Goal: Task Accomplishment & Management: Manage account settings

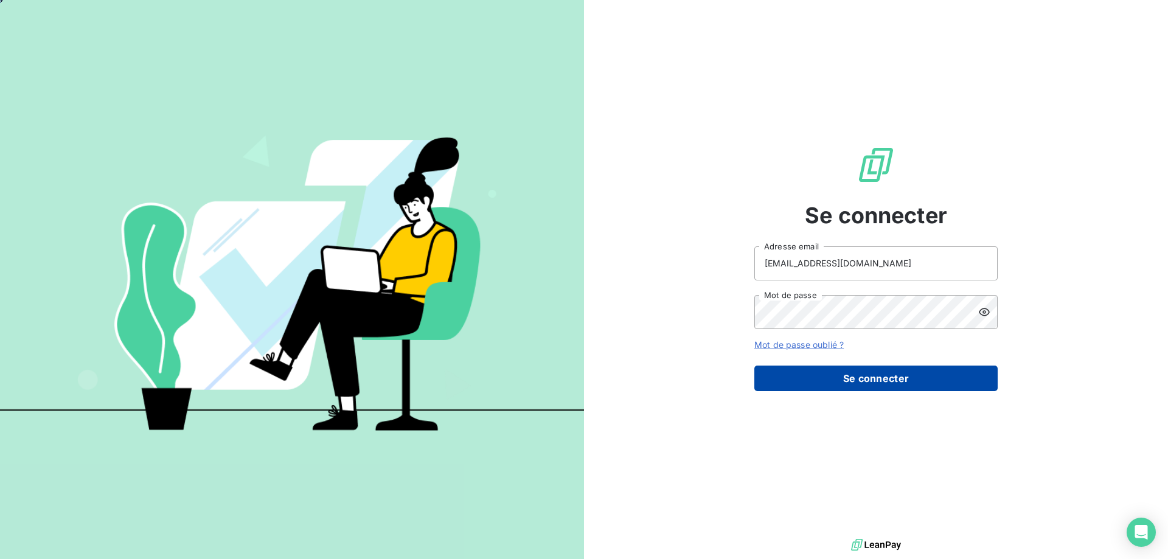
click at [852, 372] on button "Se connecter" at bounding box center [876, 379] width 243 height 26
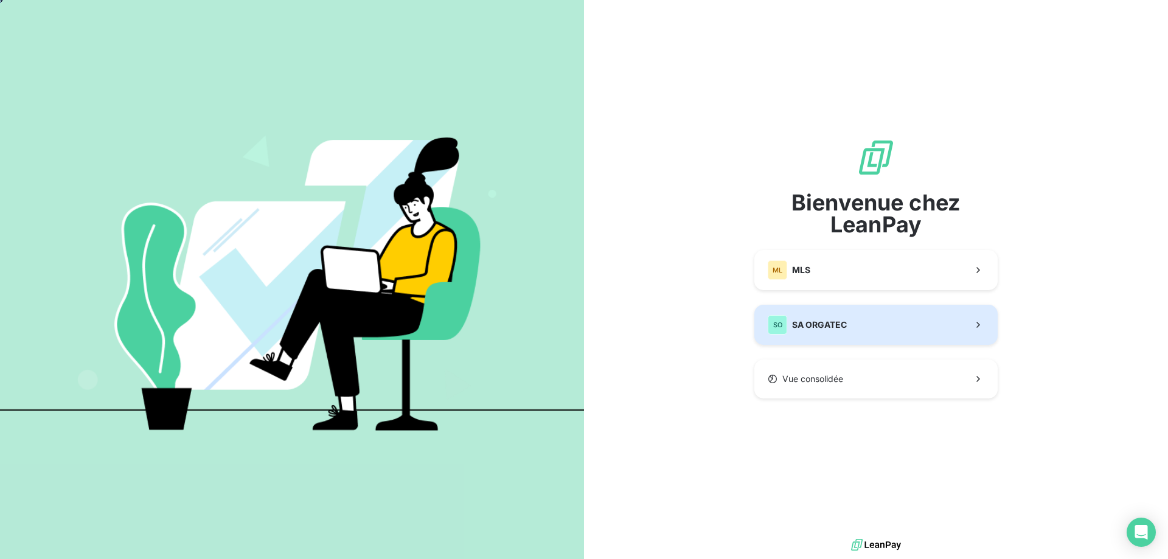
click at [825, 327] on span "SA ORGATEC" at bounding box center [819, 325] width 55 height 12
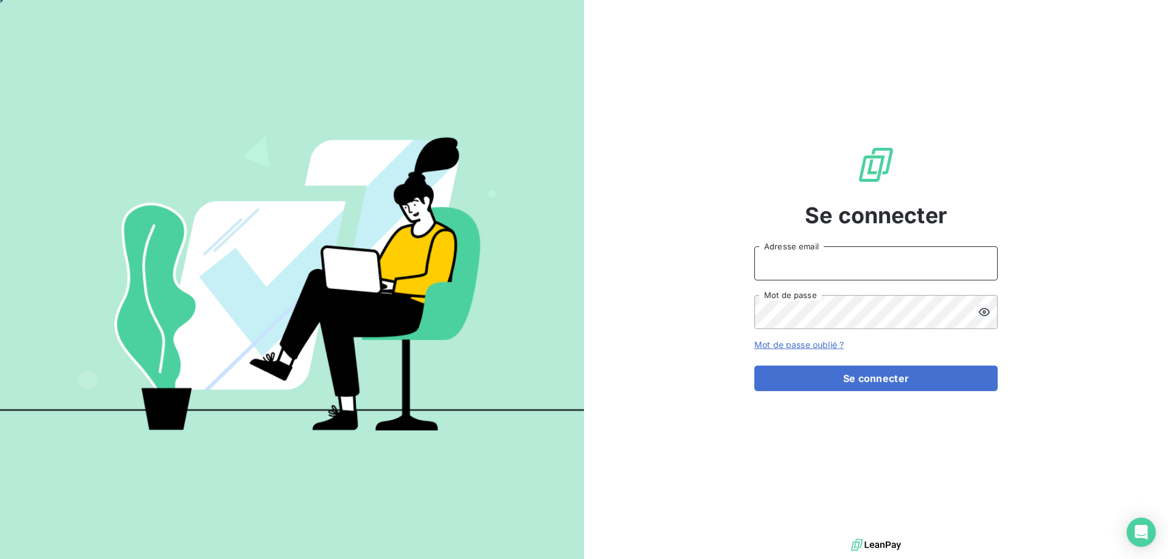
type input "[EMAIL_ADDRESS][DOMAIN_NAME]"
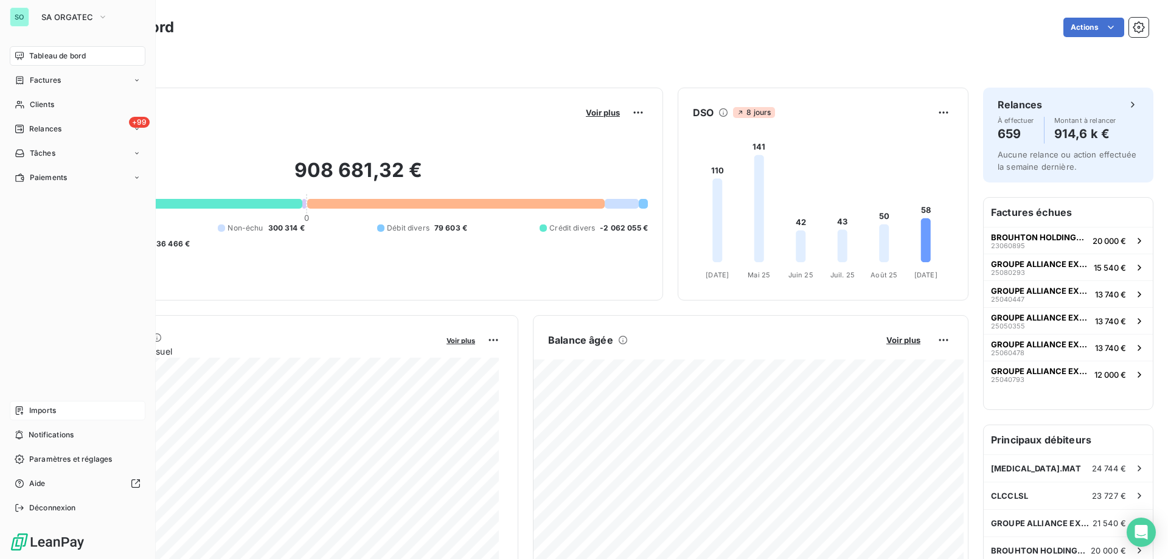
click at [59, 406] on div "Imports" at bounding box center [78, 410] width 136 height 19
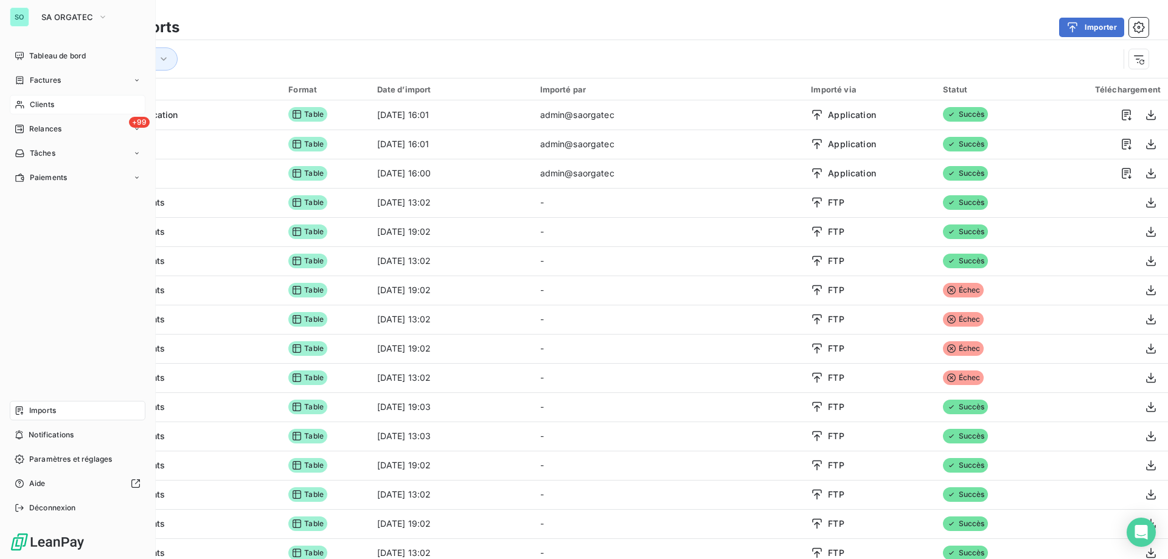
click at [46, 103] on span "Clients" at bounding box center [42, 104] width 24 height 11
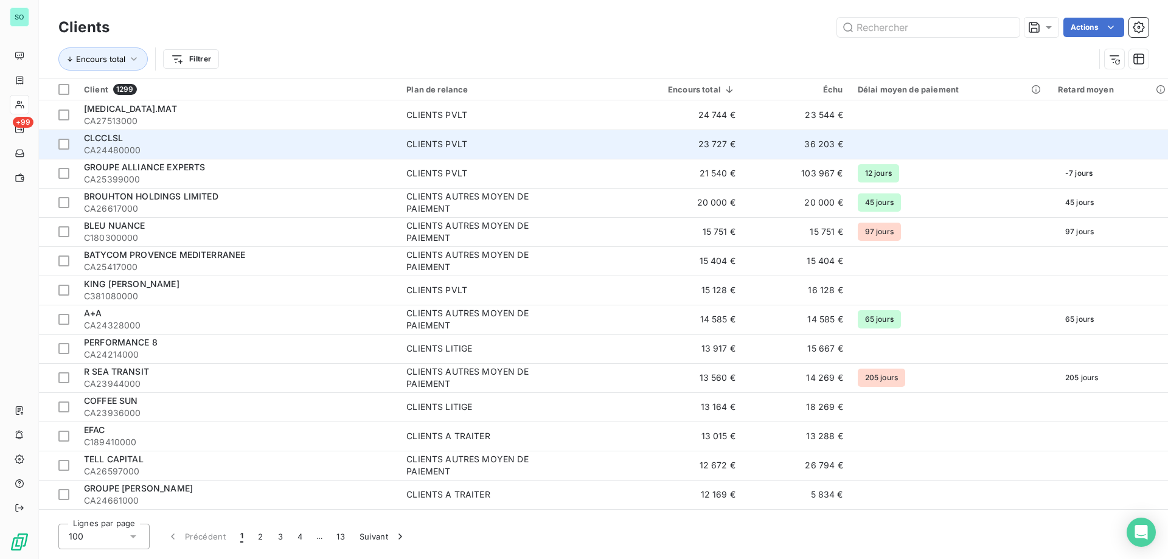
click at [115, 138] on span "CLCCLSL" at bounding box center [103, 138] width 39 height 10
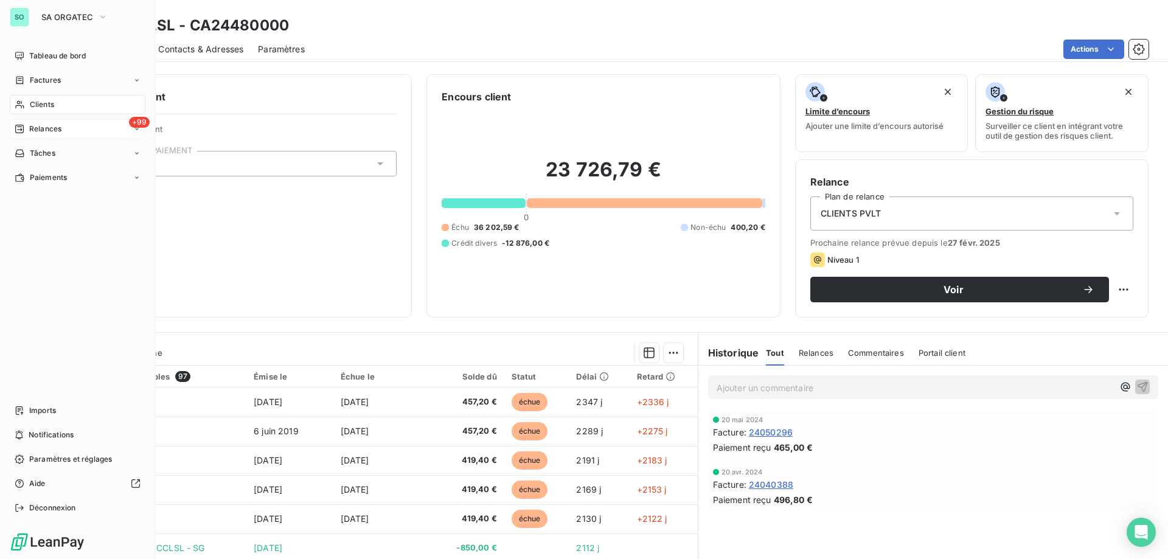
click at [43, 127] on span "Relances" at bounding box center [45, 129] width 32 height 11
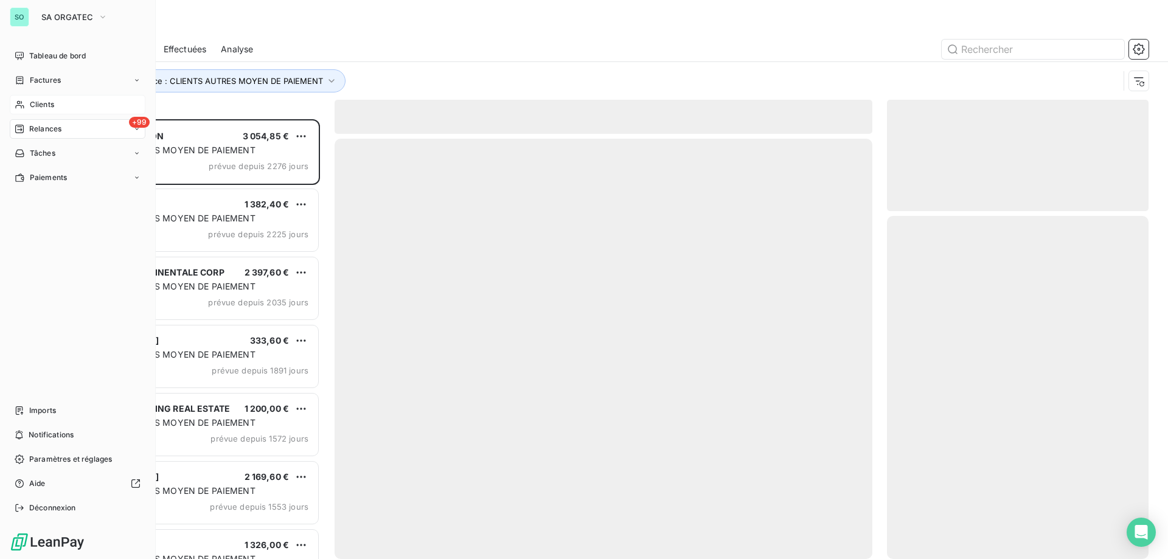
scroll to position [431, 253]
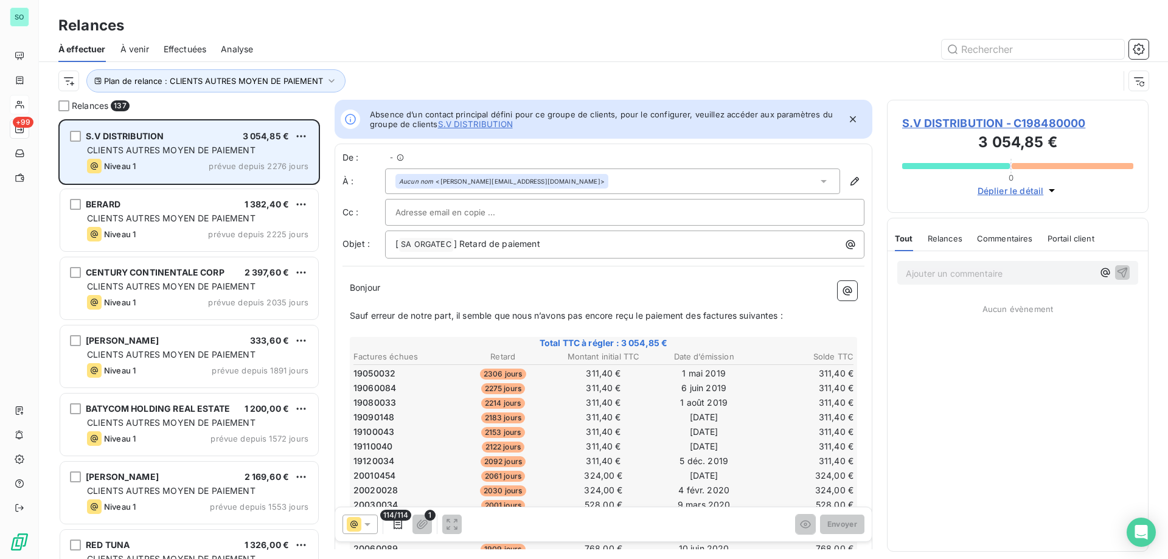
click at [68, 126] on div "S.V DISTRIBUTION 3 054,85 € CLIENTS AUTRES MOYEN DE PAIEMENT Niveau 1 prévue de…" at bounding box center [189, 152] width 258 height 62
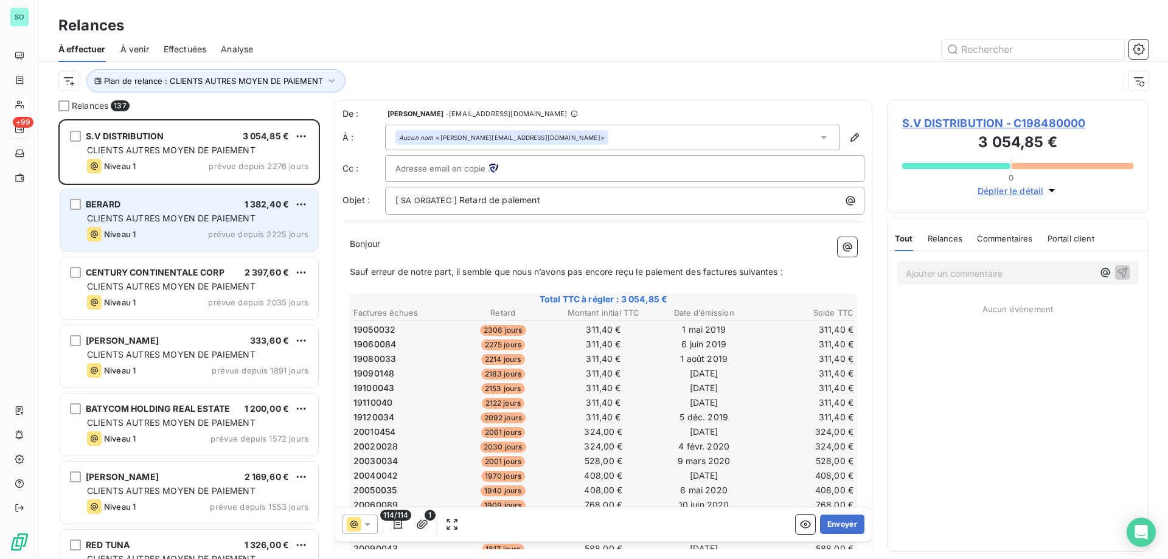
click at [166, 230] on div "Niveau 1 prévue depuis 2225 jours" at bounding box center [197, 234] width 221 height 15
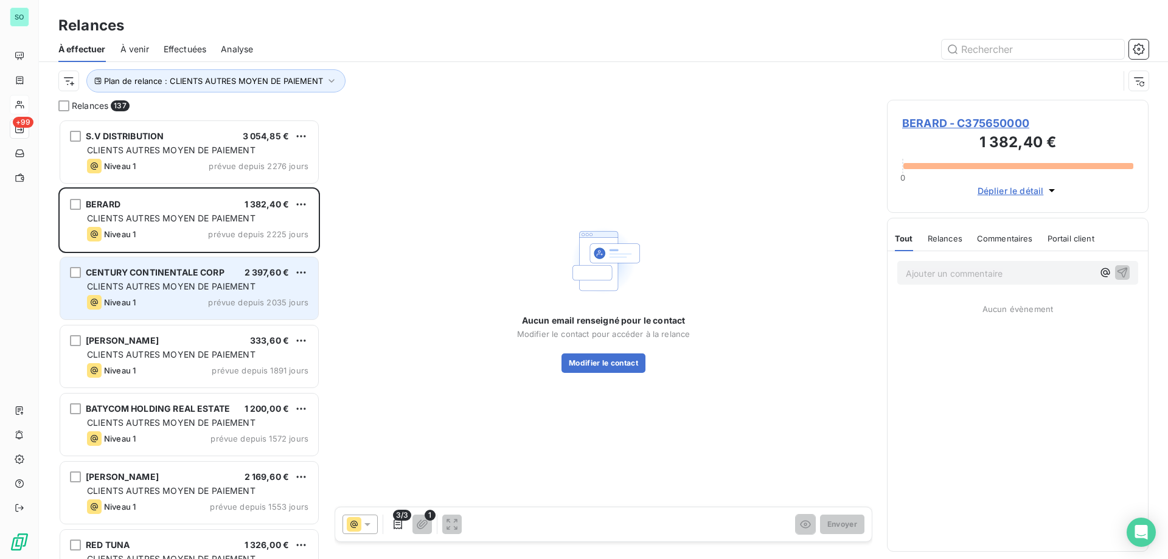
click at [169, 284] on span "CLIENTS AUTRES MOYEN DE PAIEMENT" at bounding box center [171, 286] width 169 height 10
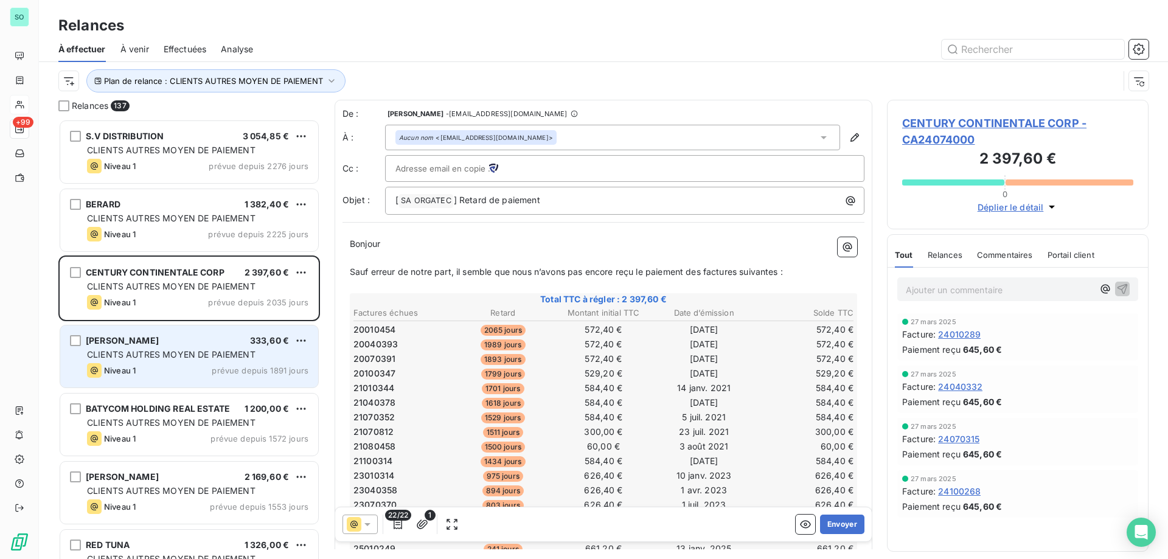
click at [162, 346] on div "[PERSON_NAME] 333,60 €" at bounding box center [197, 340] width 221 height 11
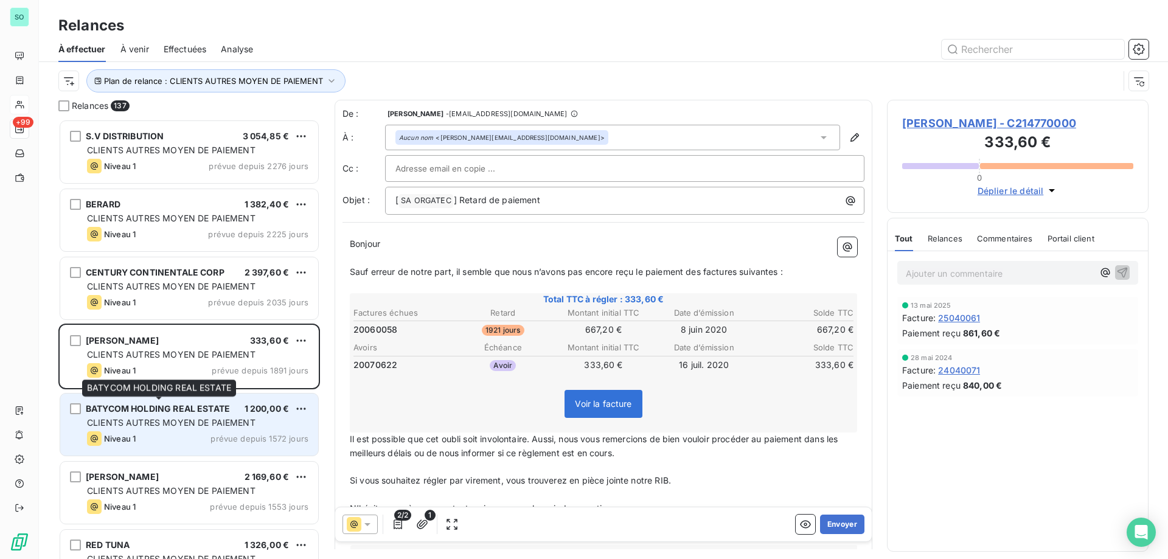
click at [177, 407] on span "BATYCOM HOLDING REAL ESTATE" at bounding box center [158, 408] width 144 height 10
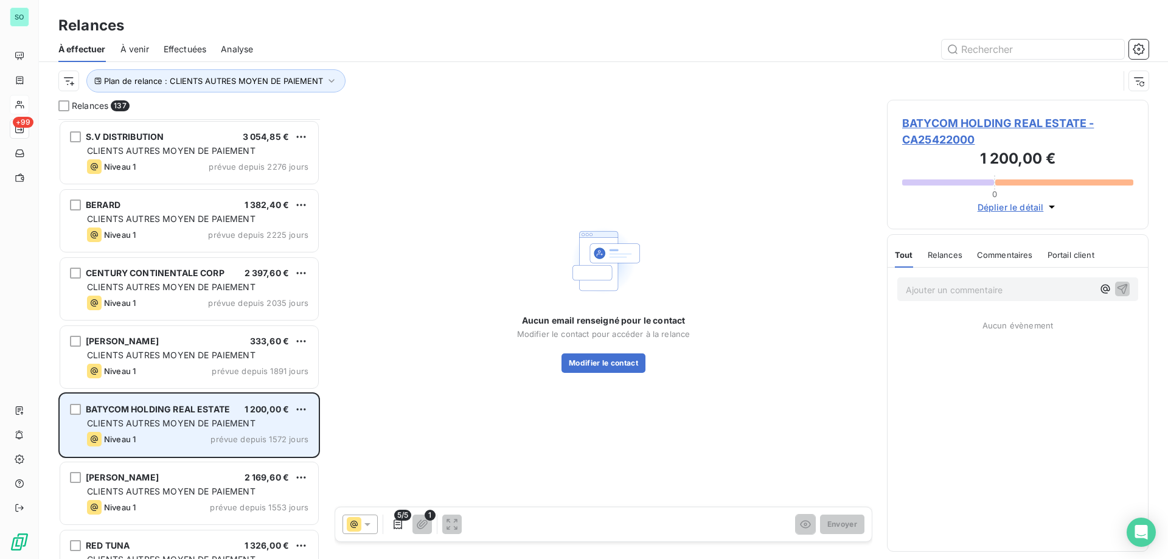
scroll to position [122, 0]
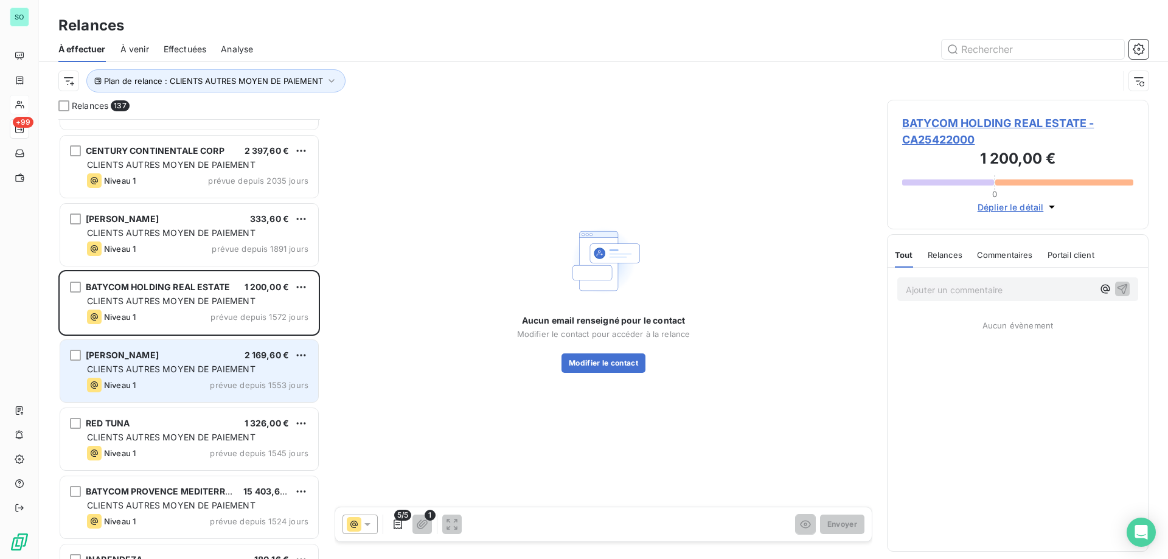
click at [172, 373] on span "CLIENTS AUTRES MOYEN DE PAIEMENT" at bounding box center [171, 369] width 169 height 10
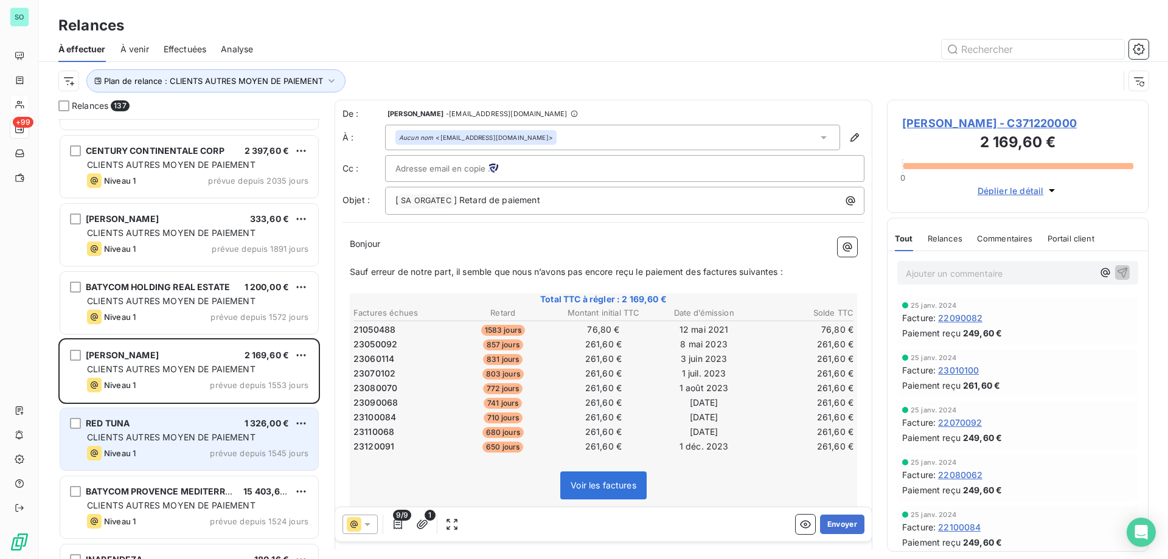
click at [183, 425] on div "RED TUNA 1 326,00 €" at bounding box center [197, 423] width 221 height 11
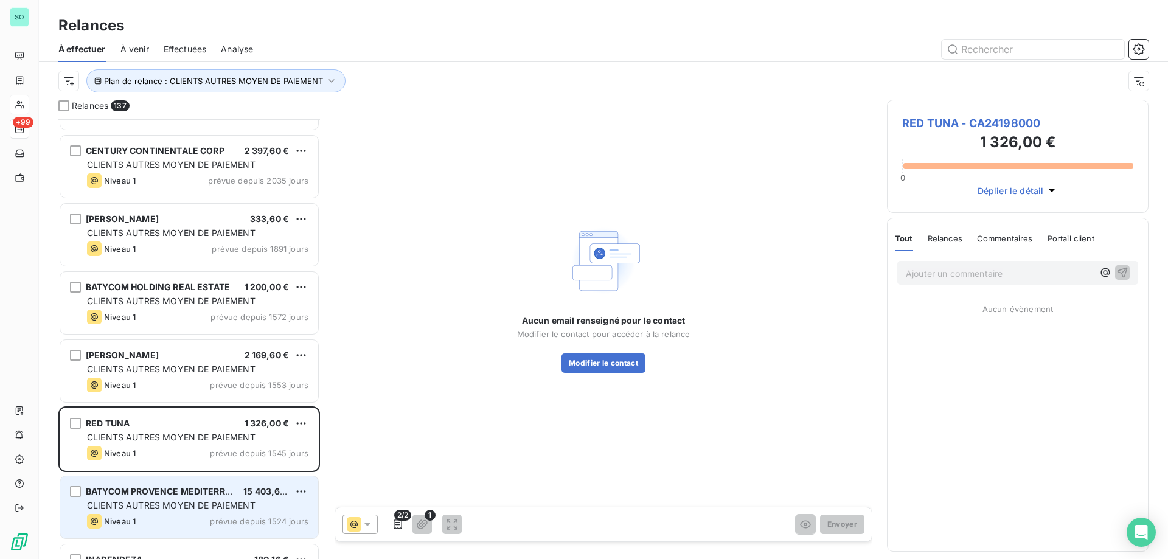
click at [187, 487] on span "BATYCOM PROVENCE MEDITERRANEE" at bounding box center [167, 491] width 163 height 10
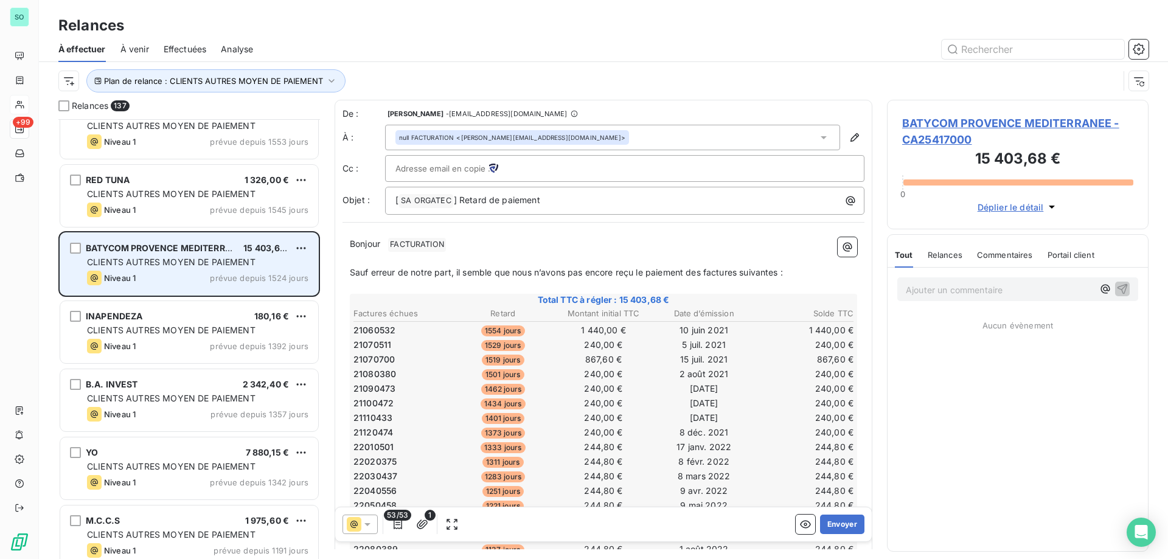
scroll to position [305, 0]
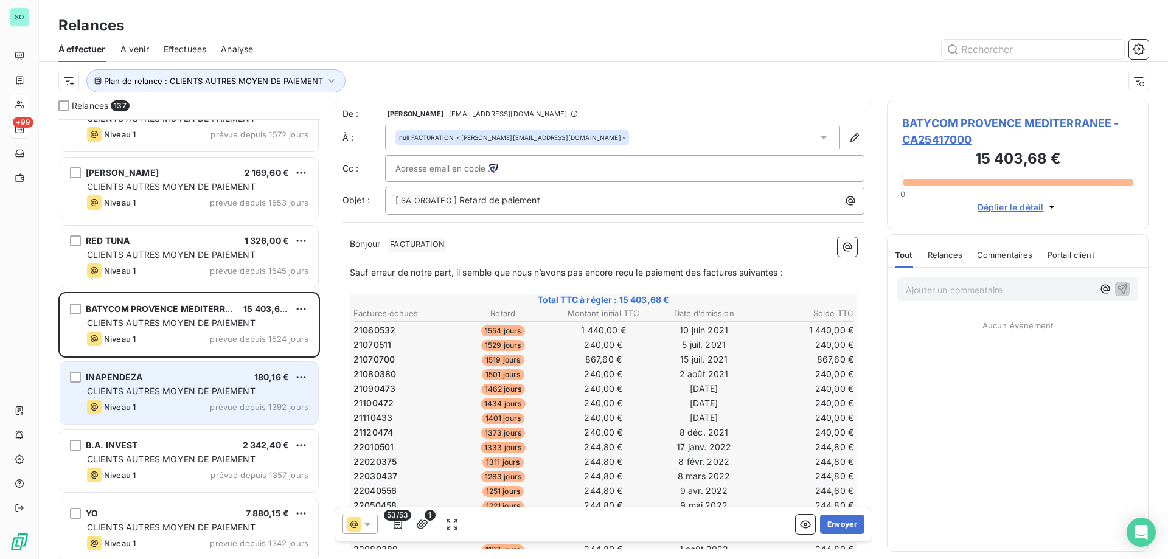
click at [182, 383] on div "INAPENDEZA 180,16 € CLIENTS AUTRES MOYEN DE PAIEMENT Niveau 1 prévue depuis 139…" at bounding box center [189, 393] width 258 height 62
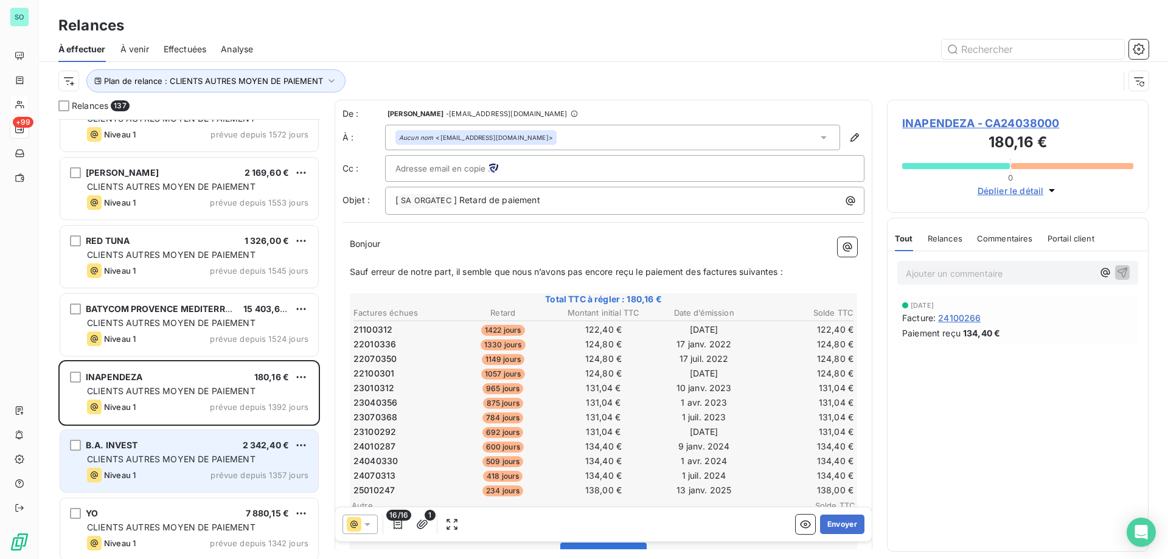
click at [160, 448] on div "B.A. INVEST 2 342,40 €" at bounding box center [197, 445] width 221 height 11
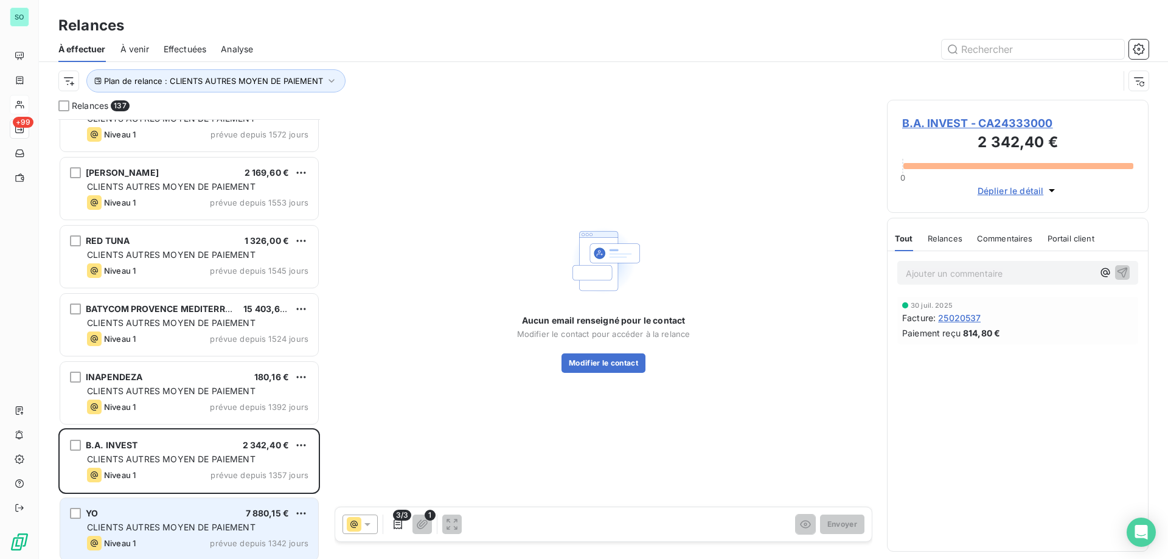
click at [208, 509] on div "YO 7 880,15 €" at bounding box center [197, 513] width 221 height 11
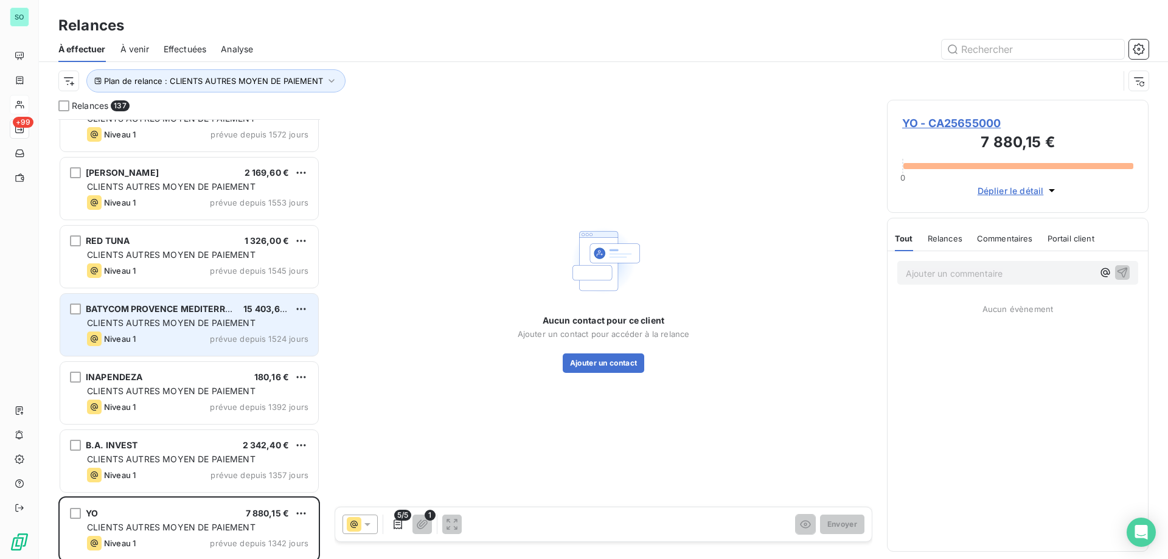
click at [236, 319] on span "CLIENTS AUTRES MOYEN DE PAIEMENT" at bounding box center [171, 323] width 169 height 10
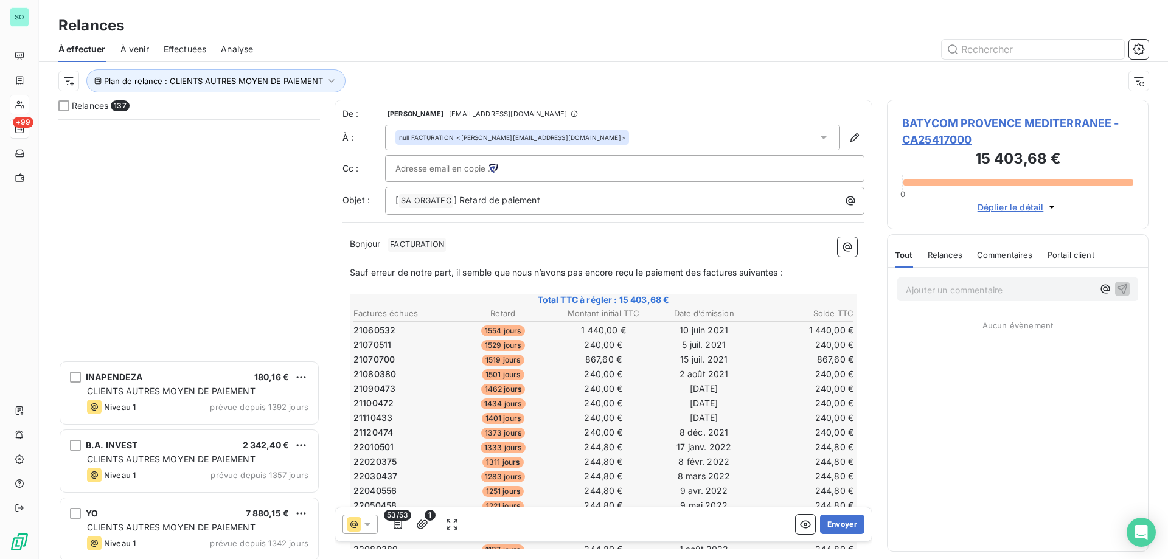
scroll to position [670, 0]
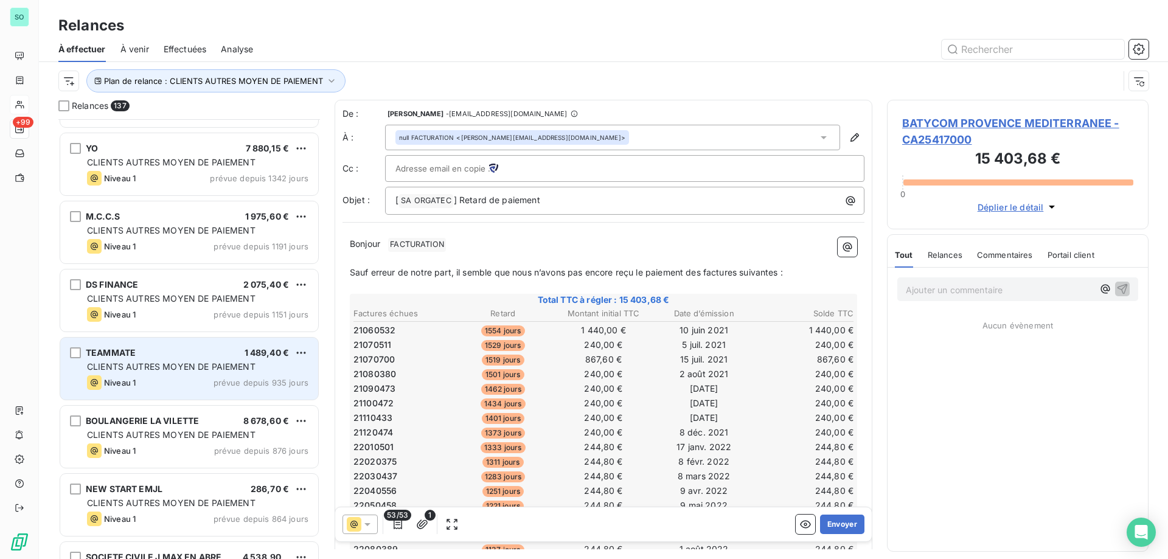
click at [206, 353] on div "TEAMMATE 1 489,40 €" at bounding box center [197, 352] width 221 height 11
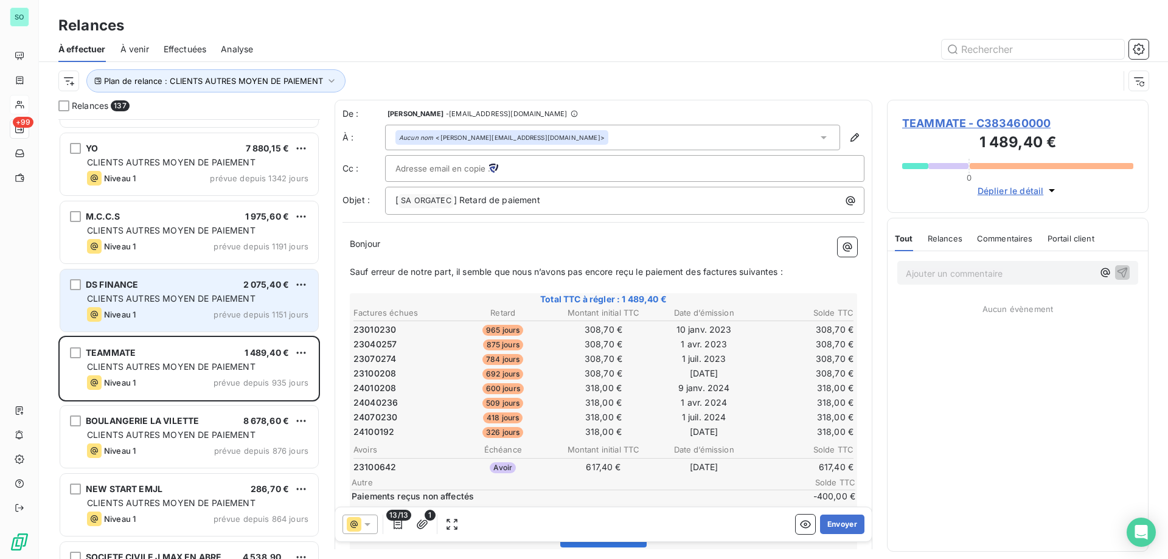
click at [225, 311] on span "prévue depuis 1151 jours" at bounding box center [261, 315] width 95 height 10
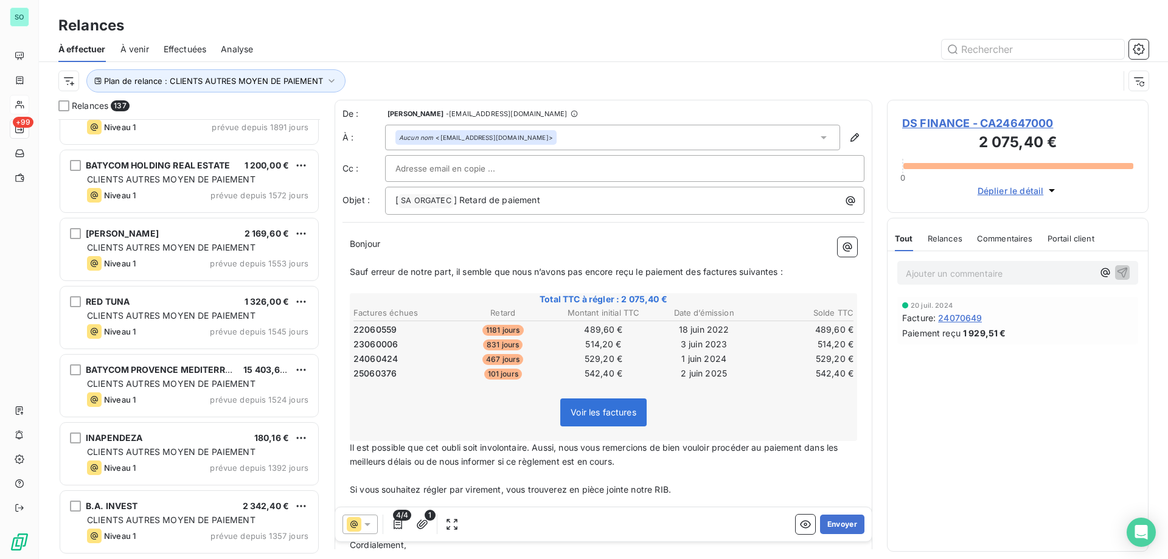
scroll to position [122, 0]
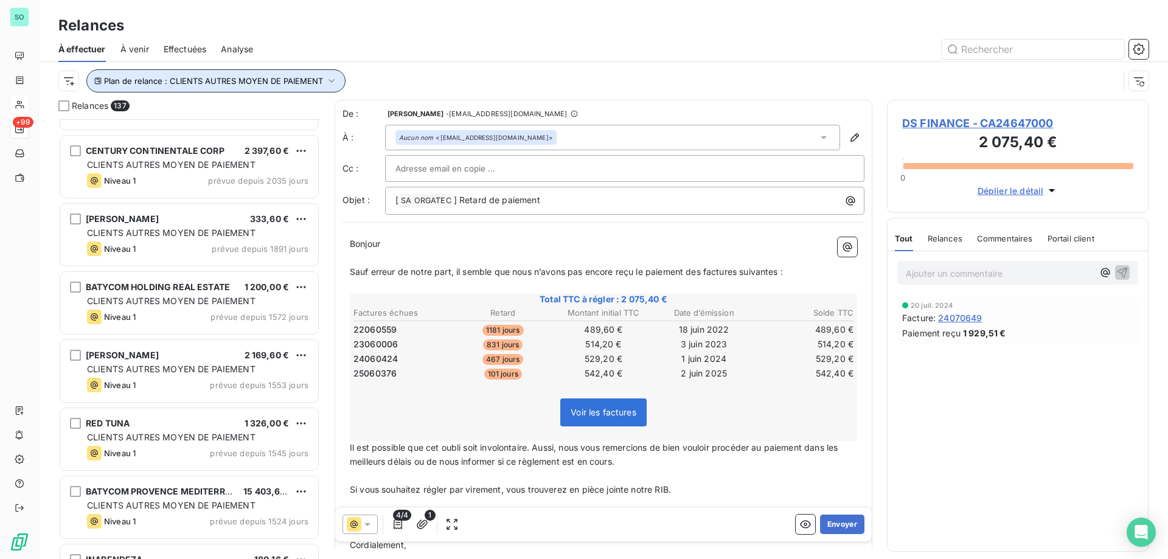
click at [250, 79] on span "Plan de relance : CLIENTS AUTRES MOYEN DE PAIEMENT" at bounding box center [213, 81] width 219 height 10
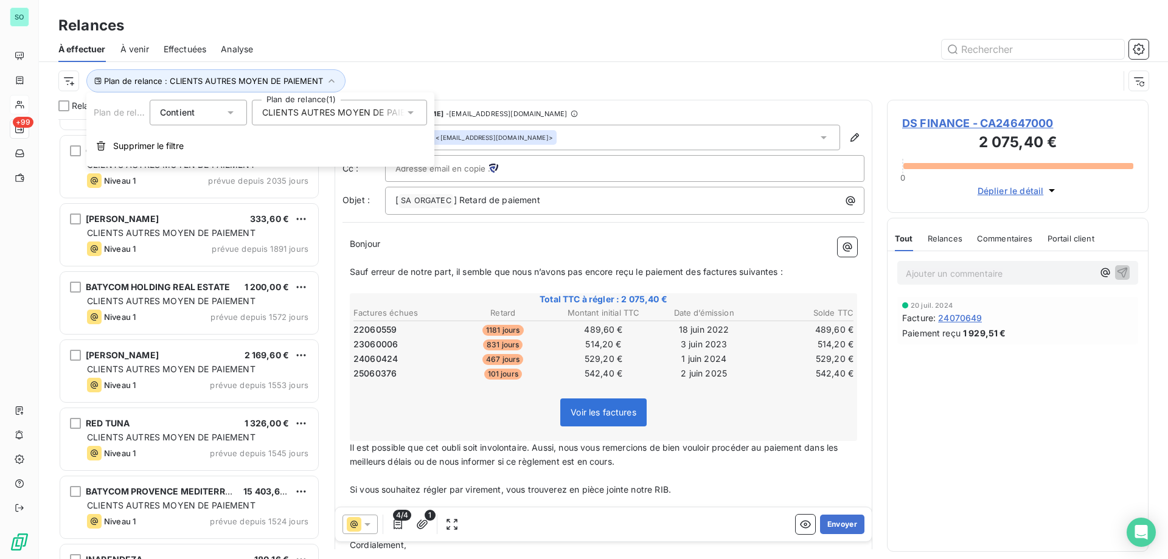
click at [317, 109] on span "CLIENTS AUTRES MOYEN DE PAIEMENT" at bounding box center [346, 112] width 169 height 12
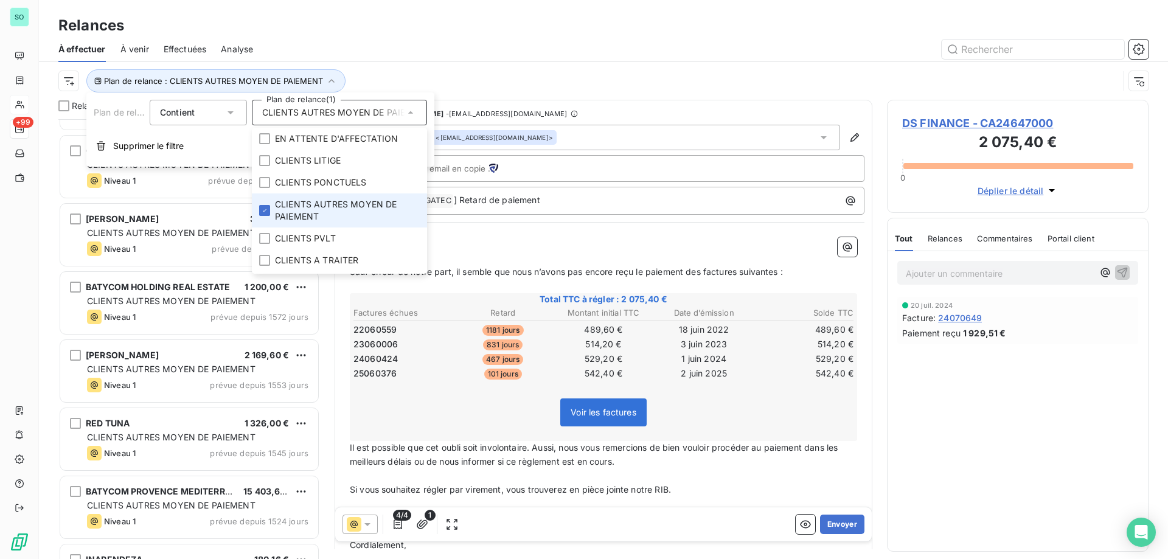
click at [303, 210] on span "CLIENTS AUTRES MOYEN DE PAIEMENT" at bounding box center [347, 210] width 145 height 24
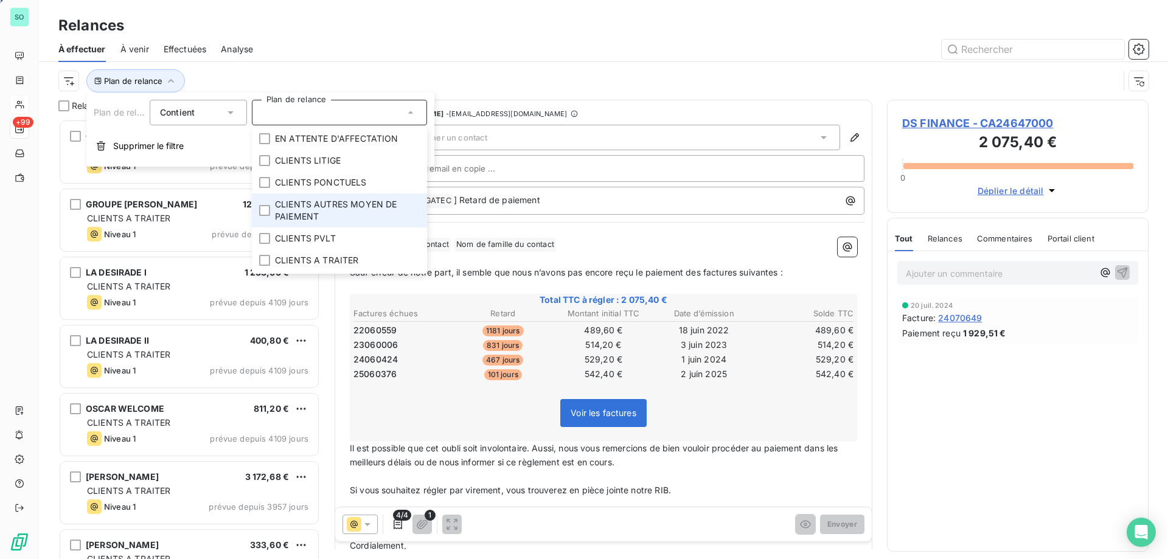
scroll to position [431, 253]
click at [263, 237] on div at bounding box center [264, 238] width 11 height 11
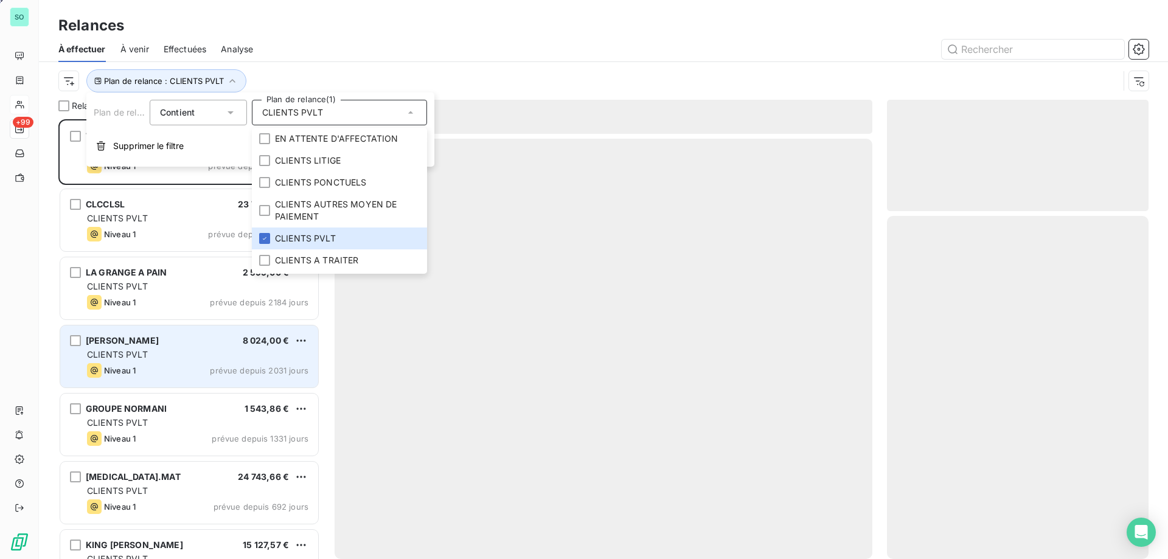
scroll to position [431, 253]
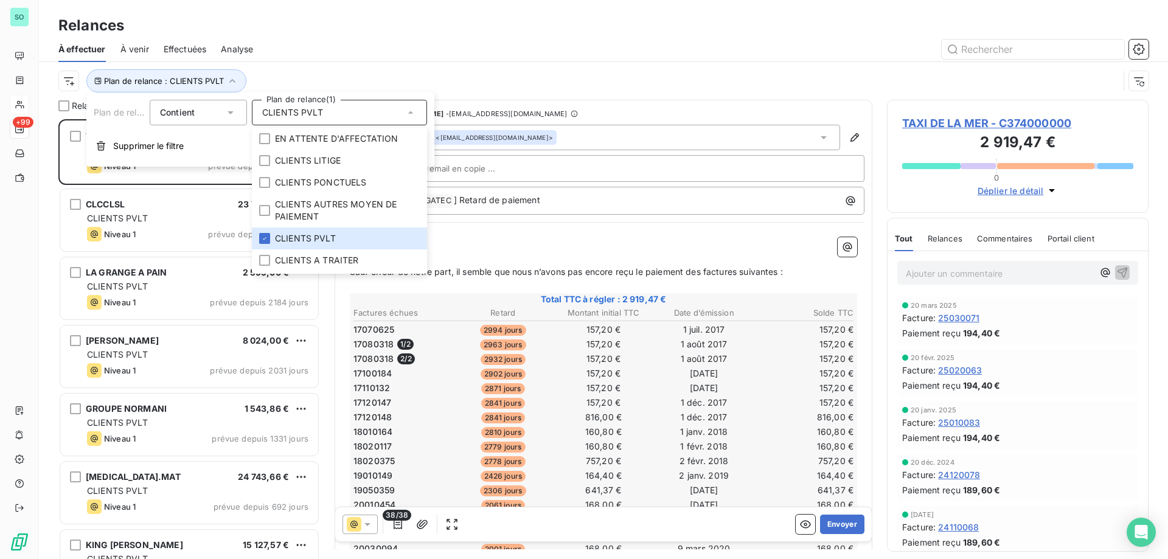
click at [322, 343] on div "Relances 422 TAXI DE LA MER 2 919,47 € CLIENTS PVLT Niveau 1 prévue depuis 2964…" at bounding box center [603, 329] width 1129 height 459
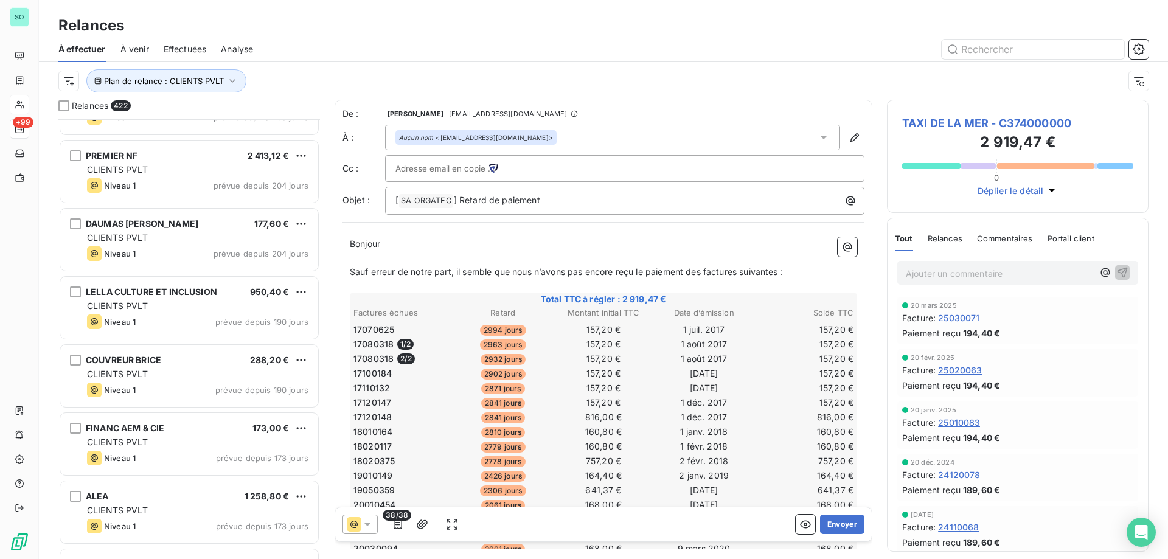
scroll to position [609, 0]
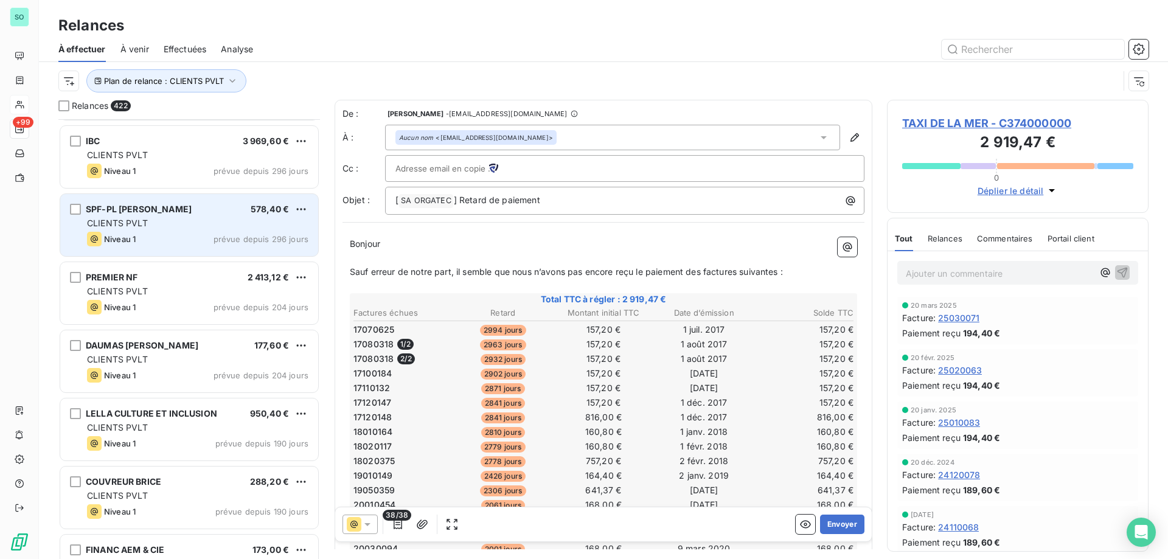
click at [206, 226] on div "CLIENTS PVLT" at bounding box center [197, 223] width 221 height 12
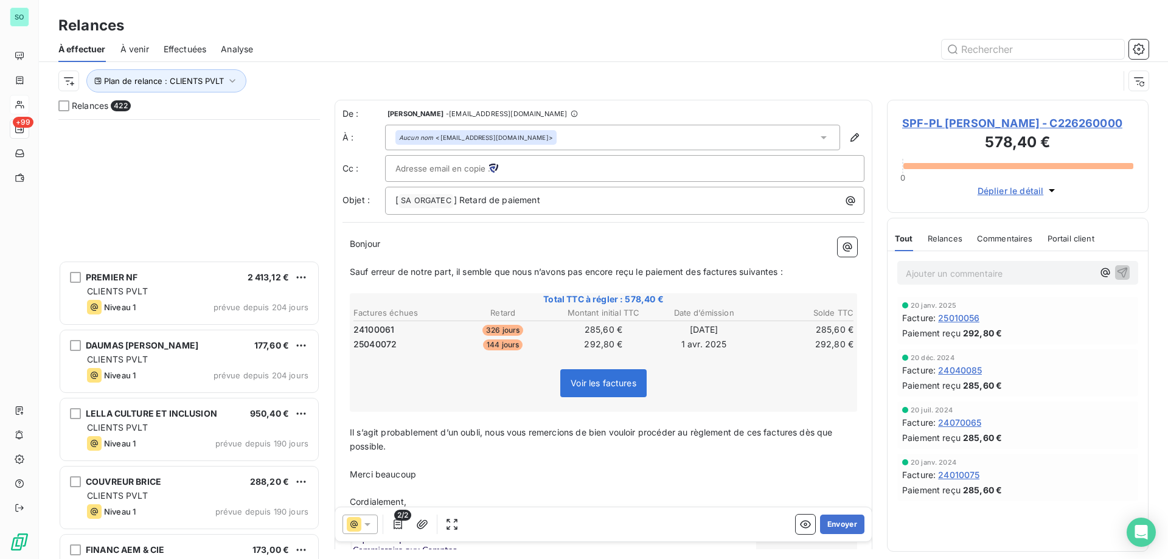
scroll to position [913, 0]
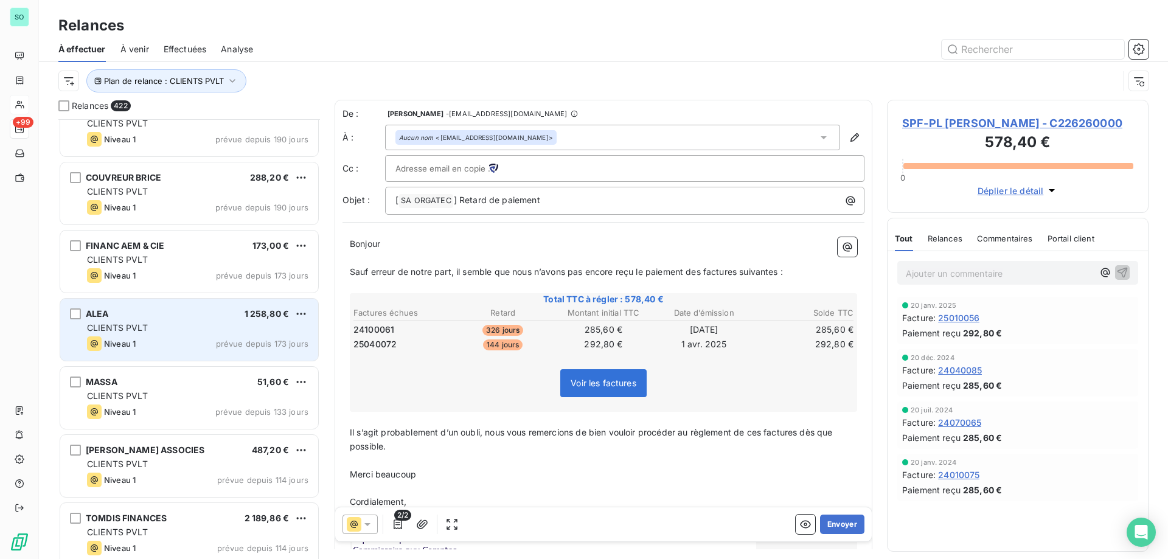
click at [221, 310] on div "ALEA 1 258,80 €" at bounding box center [197, 314] width 221 height 11
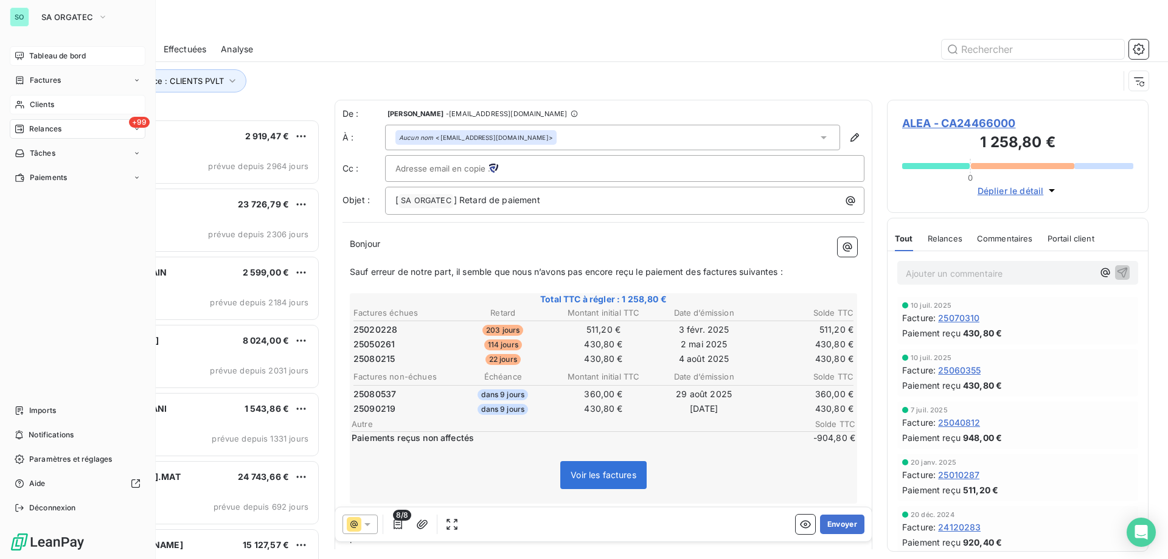
click at [55, 53] on span "Tableau de bord" at bounding box center [57, 56] width 57 height 11
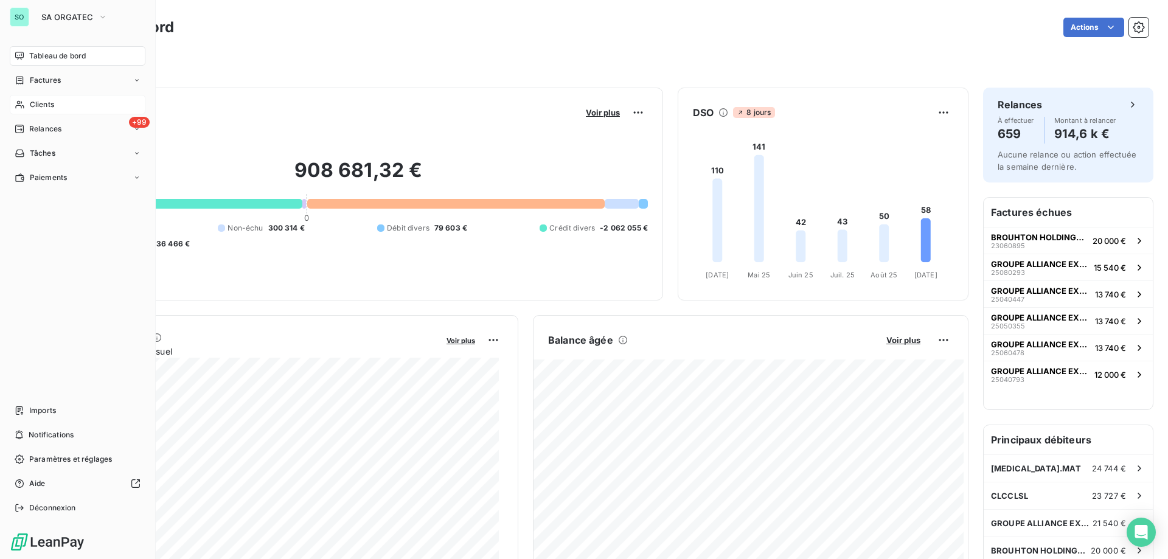
click at [40, 108] on span "Clients" at bounding box center [42, 104] width 24 height 11
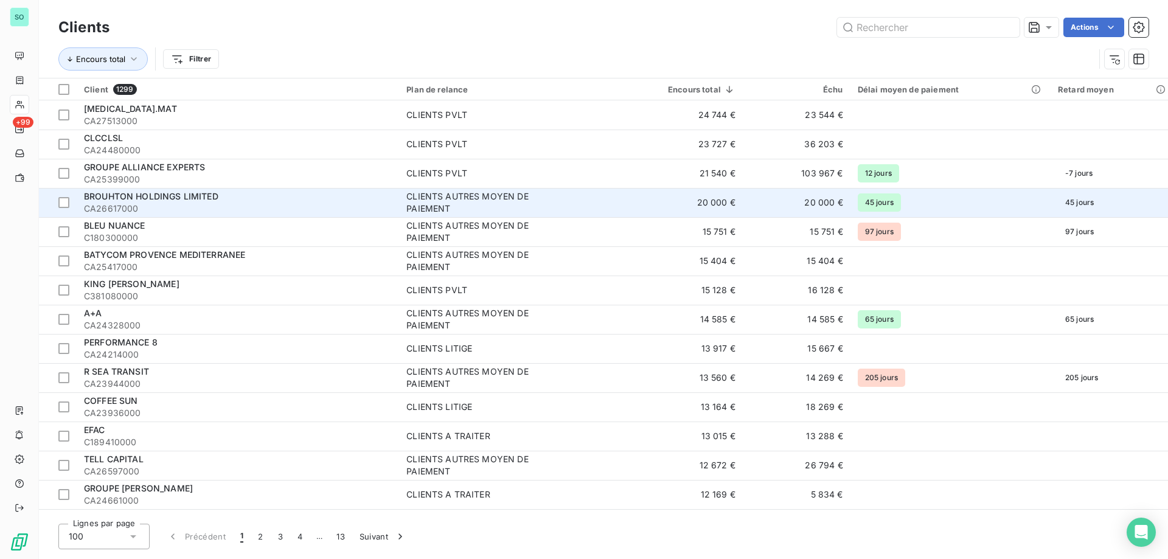
click at [149, 200] on span "BROUHTON HOLDINGS LIMITED" at bounding box center [151, 196] width 134 height 10
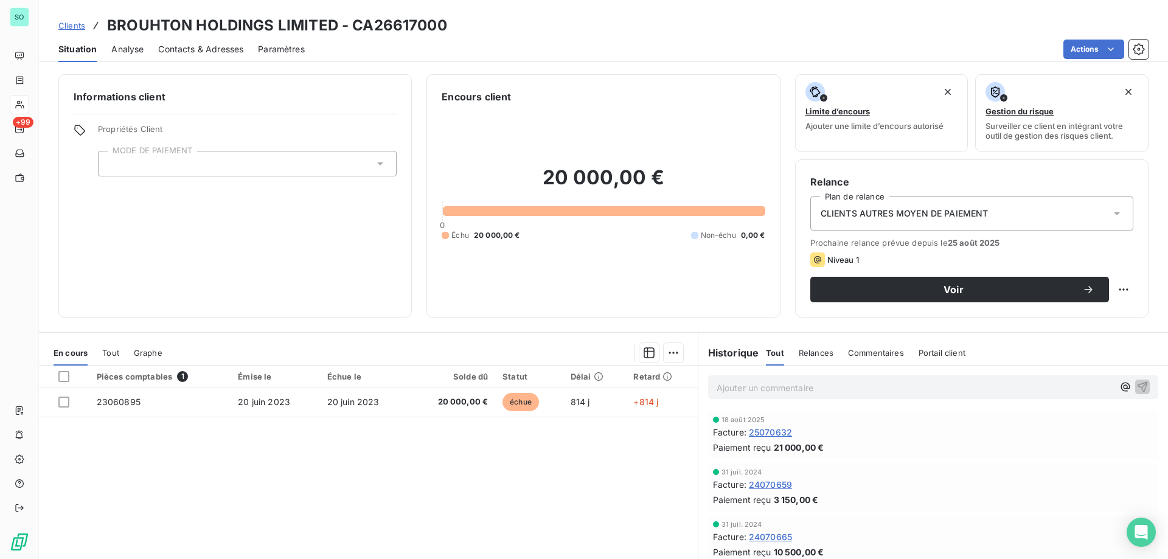
click at [203, 51] on span "Contacts & Adresses" at bounding box center [200, 49] width 85 height 12
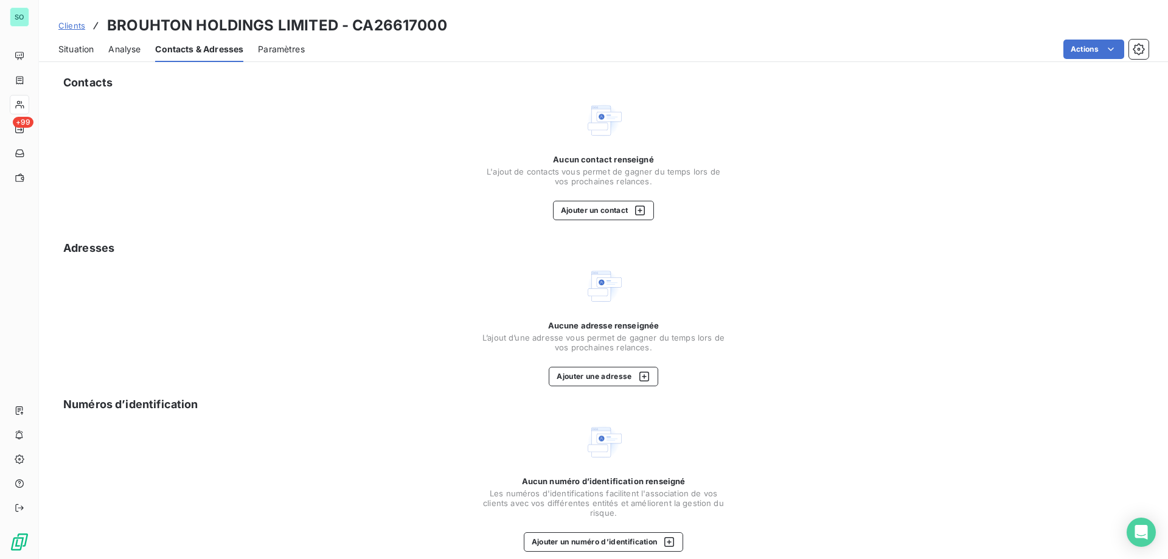
click at [67, 52] on span "Situation" at bounding box center [75, 49] width 35 height 12
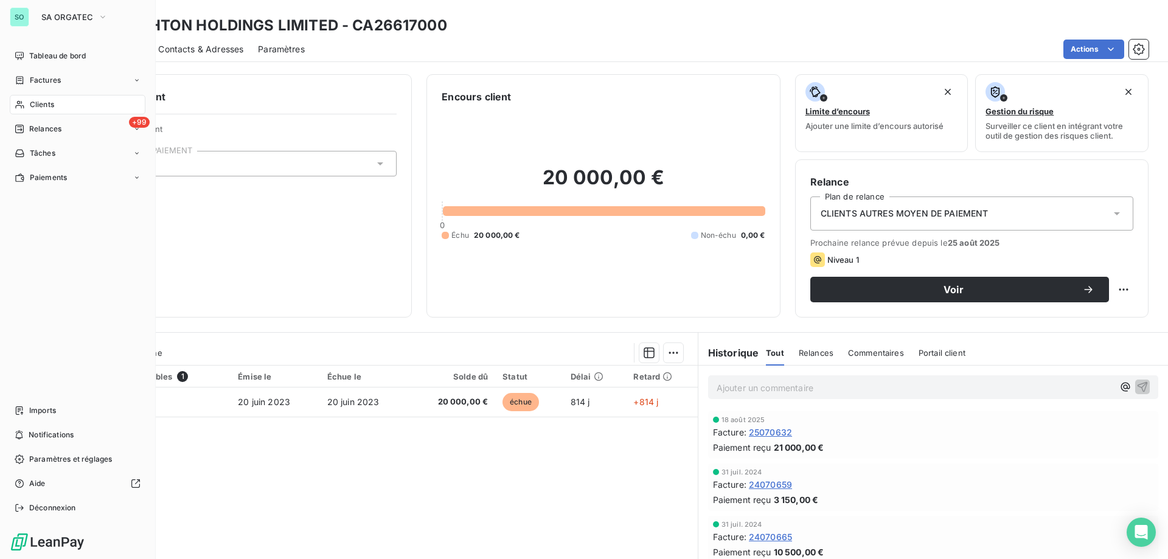
click at [46, 103] on span "Clients" at bounding box center [42, 104] width 24 height 11
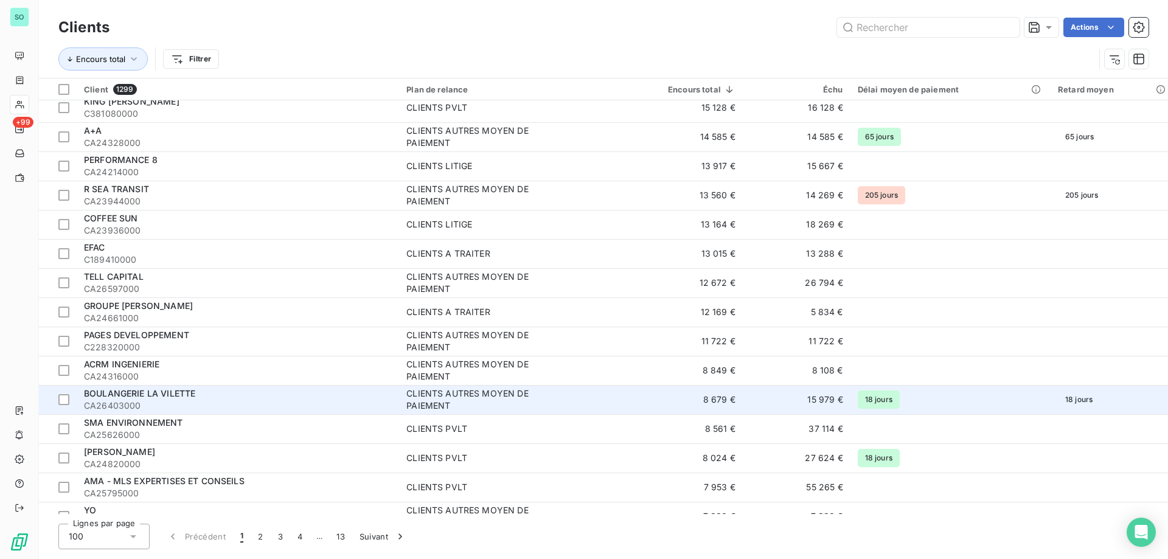
scroll to position [426, 0]
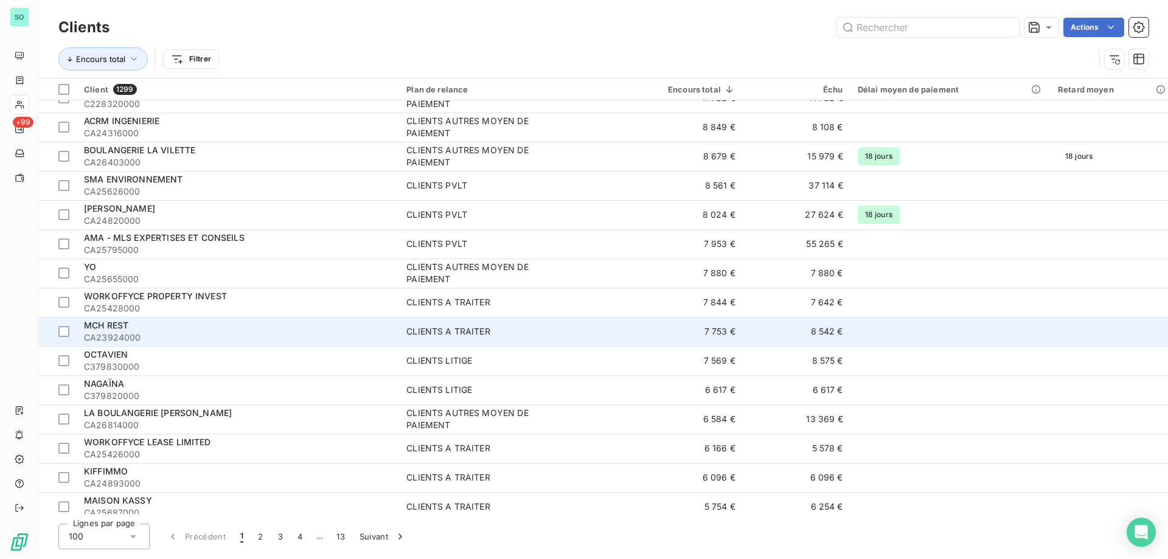
click at [171, 328] on div "MCH REST" at bounding box center [238, 325] width 308 height 12
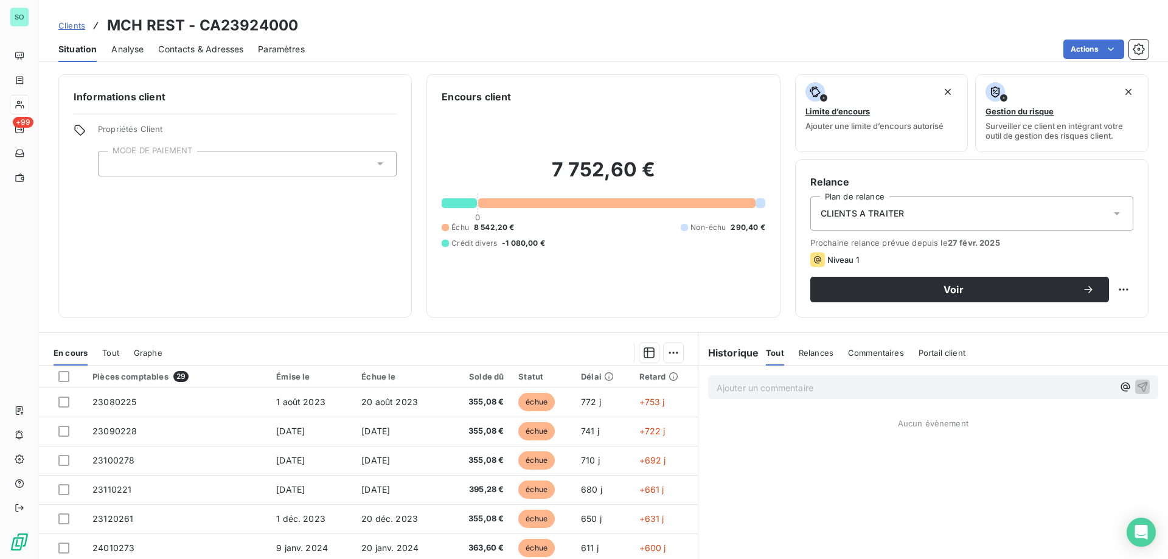
click at [192, 47] on span "Contacts & Adresses" at bounding box center [200, 49] width 85 height 12
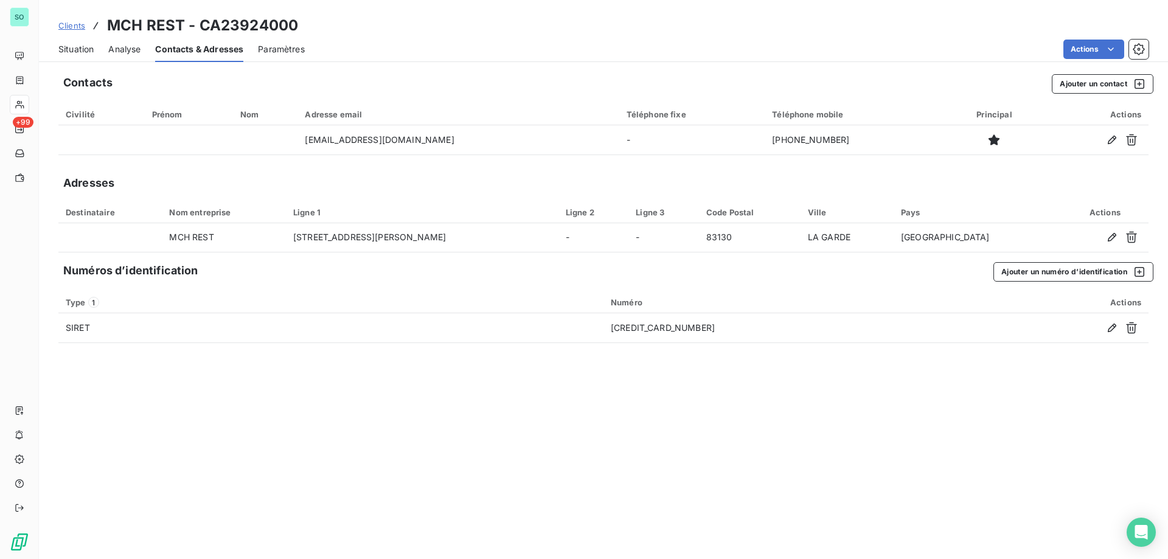
click at [69, 47] on span "Situation" at bounding box center [75, 49] width 35 height 12
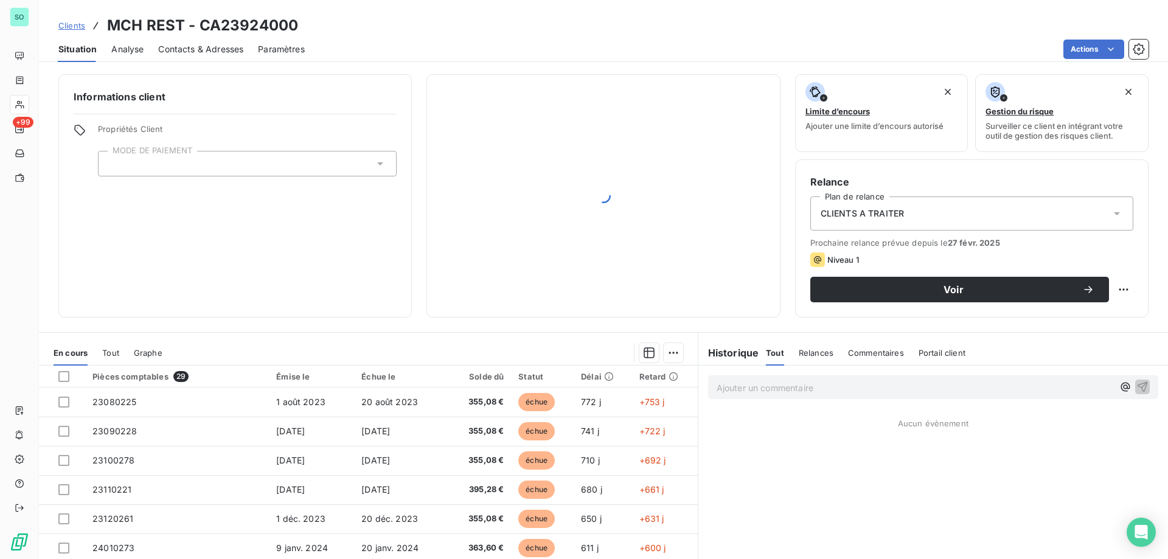
click at [69, 28] on span "Clients" at bounding box center [71, 26] width 27 height 10
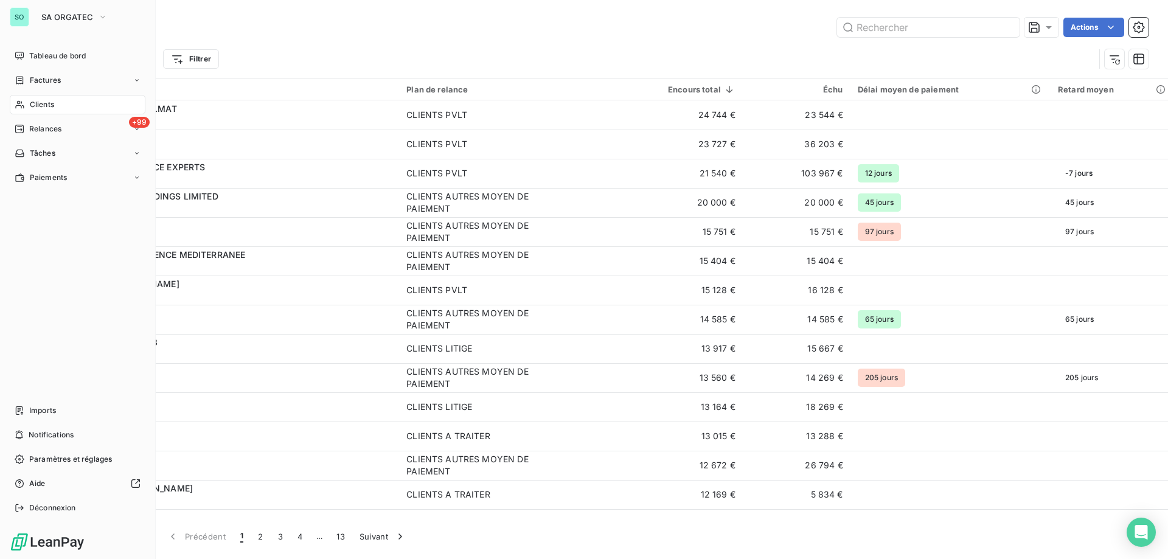
click at [34, 125] on span "Relances" at bounding box center [45, 129] width 32 height 11
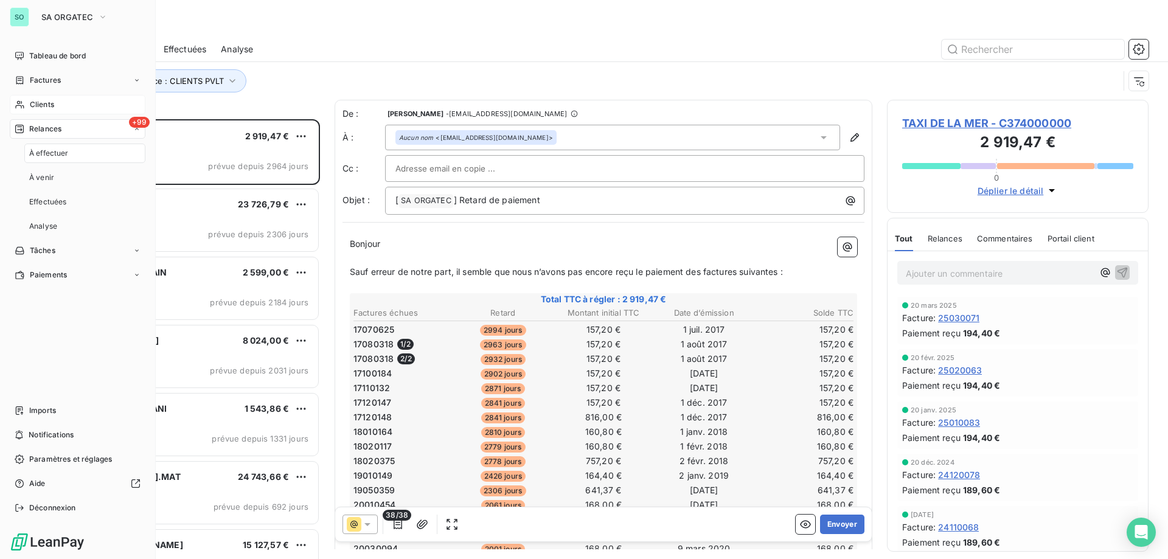
scroll to position [431, 253]
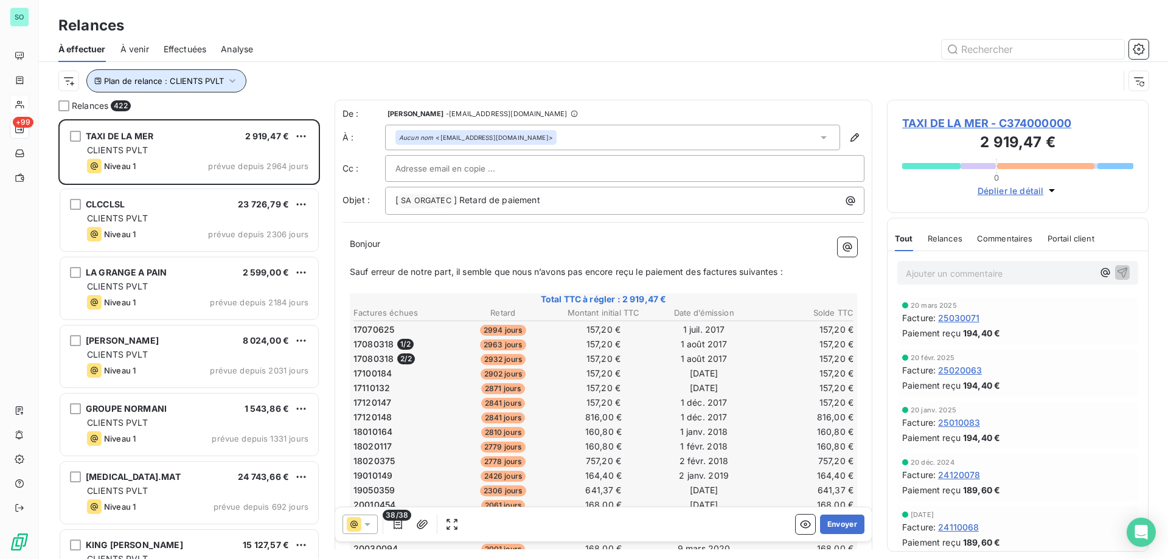
click at [228, 81] on icon "button" at bounding box center [232, 81] width 12 height 12
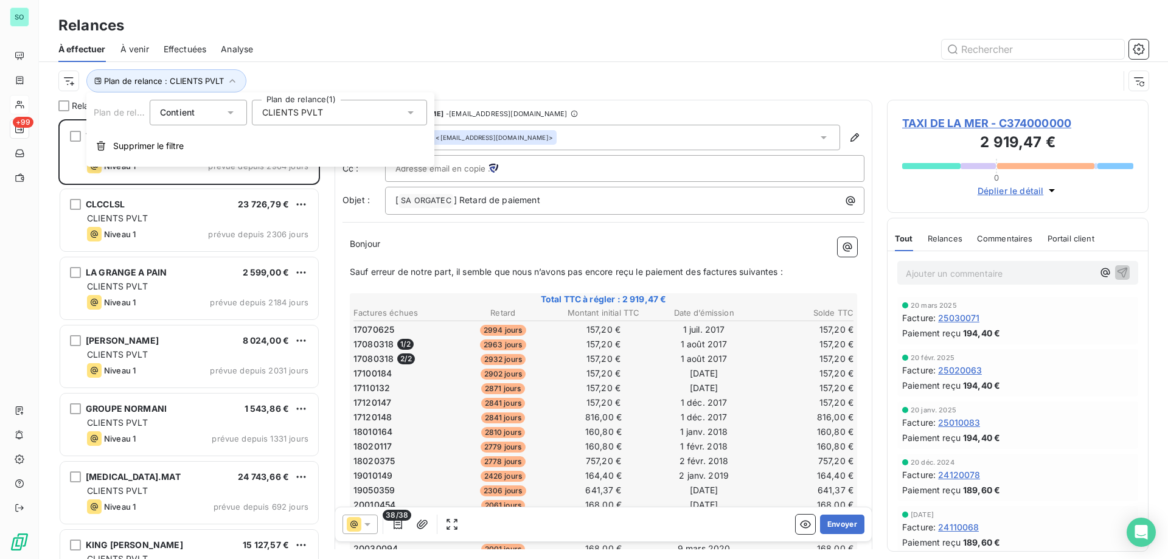
click at [318, 114] on span "CLIENTS PVLT" at bounding box center [292, 112] width 61 height 12
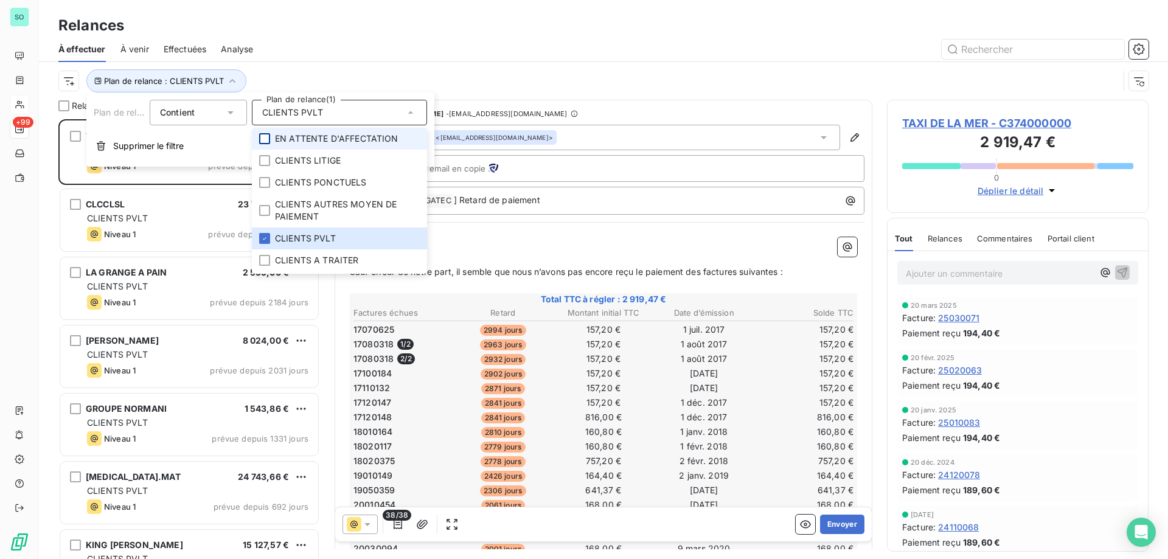
click at [264, 136] on div at bounding box center [264, 138] width 11 height 11
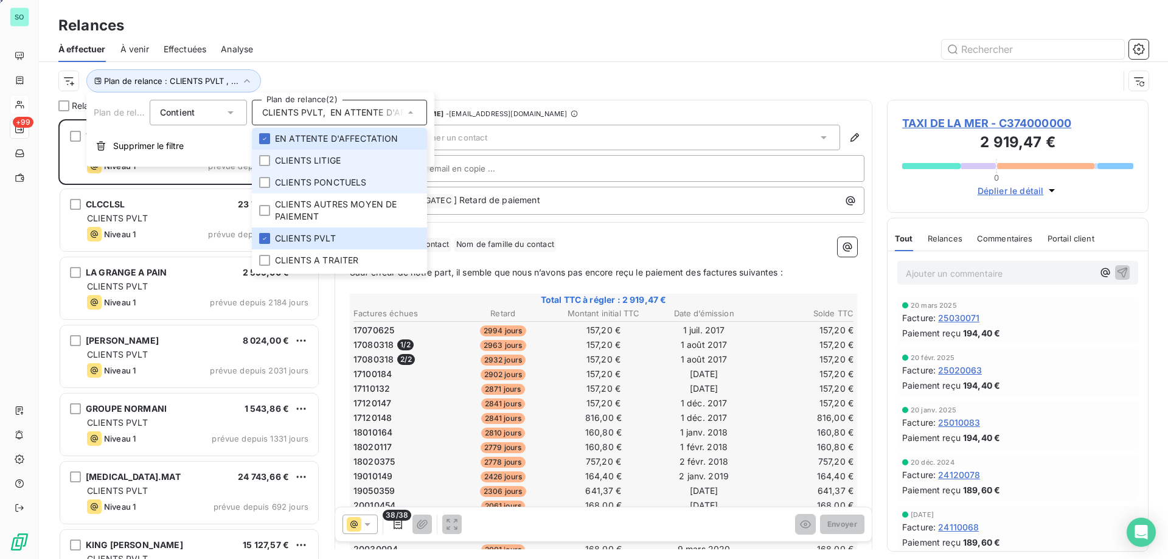
drag, startPoint x: 261, startPoint y: 159, endPoint x: 262, endPoint y: 173, distance: 14.0
click at [261, 159] on div at bounding box center [264, 160] width 11 height 11
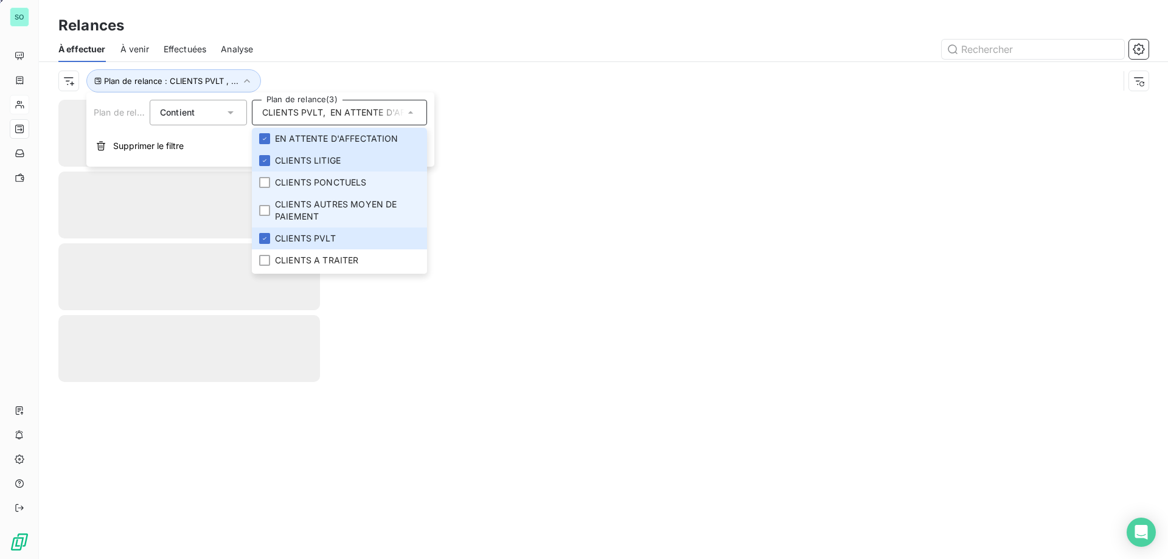
click at [263, 183] on div at bounding box center [264, 182] width 11 height 11
click at [264, 210] on div at bounding box center [264, 210] width 11 height 11
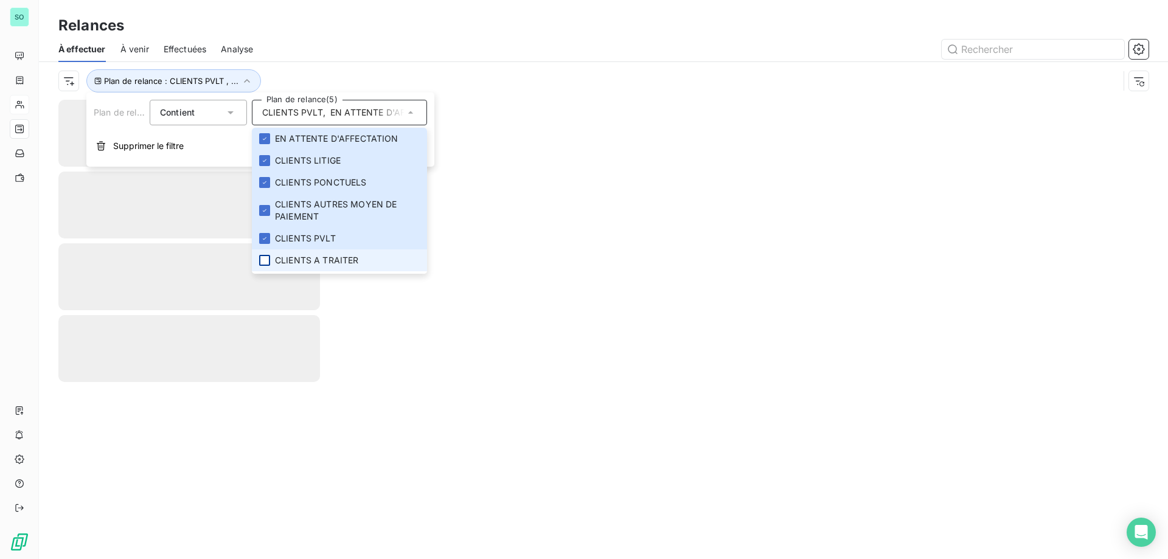
click at [262, 260] on div at bounding box center [264, 260] width 11 height 11
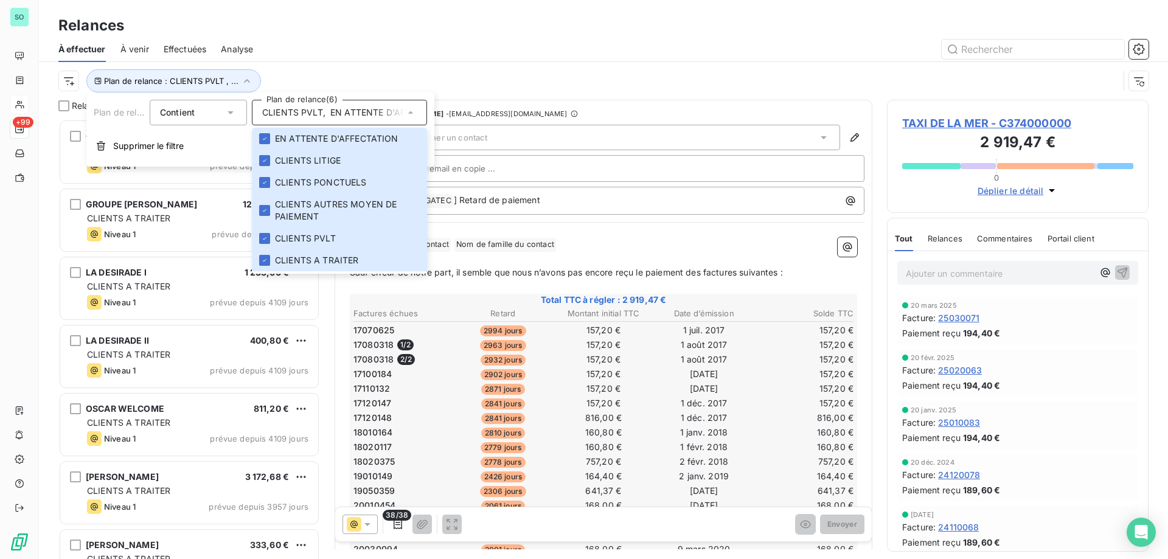
scroll to position [431, 253]
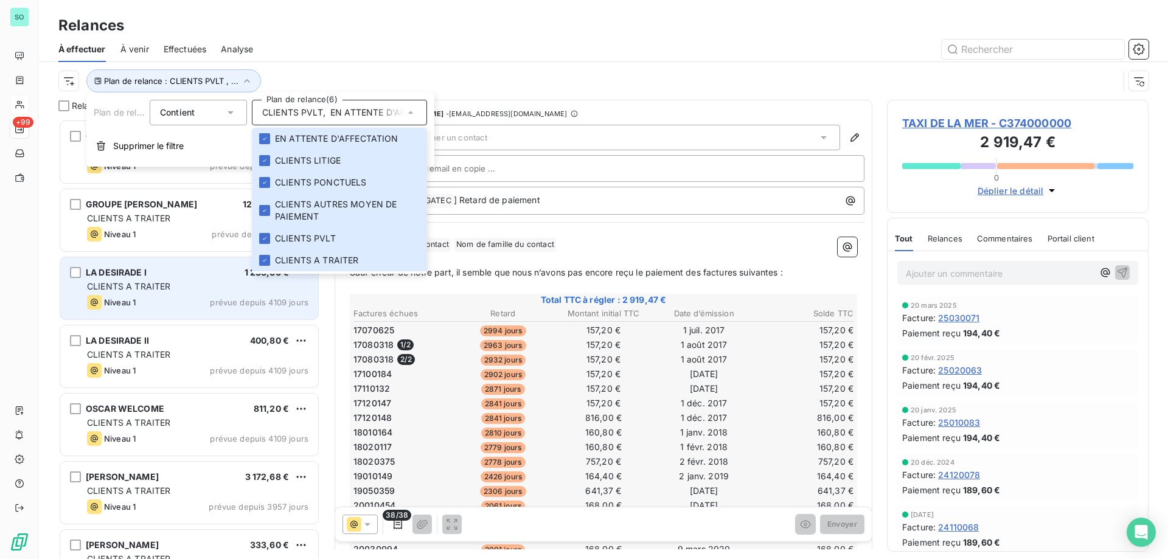
click at [273, 304] on span "prévue depuis 4109 jours" at bounding box center [259, 303] width 99 height 10
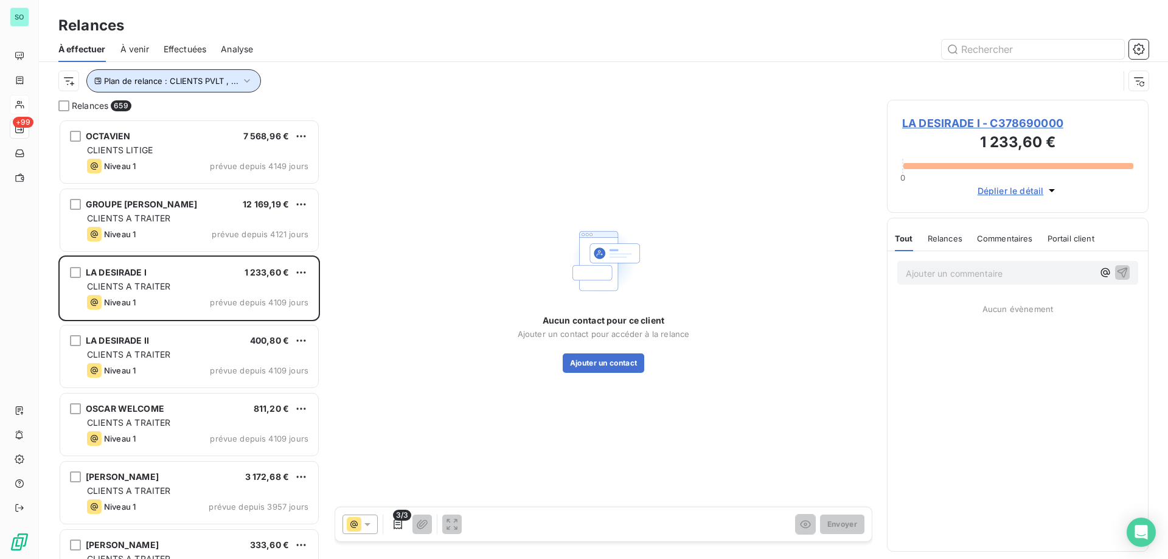
click at [234, 83] on span "Plan de relance : CLIENTS PVLT , ..." at bounding box center [171, 81] width 134 height 10
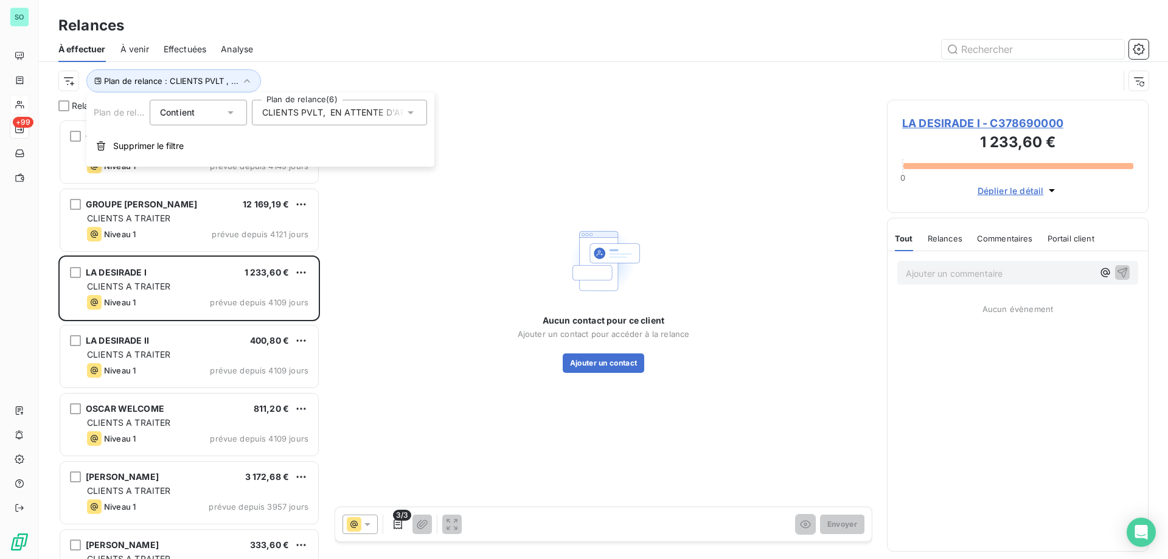
click at [296, 116] on span "CLIENTS PVLT" at bounding box center [292, 112] width 61 height 12
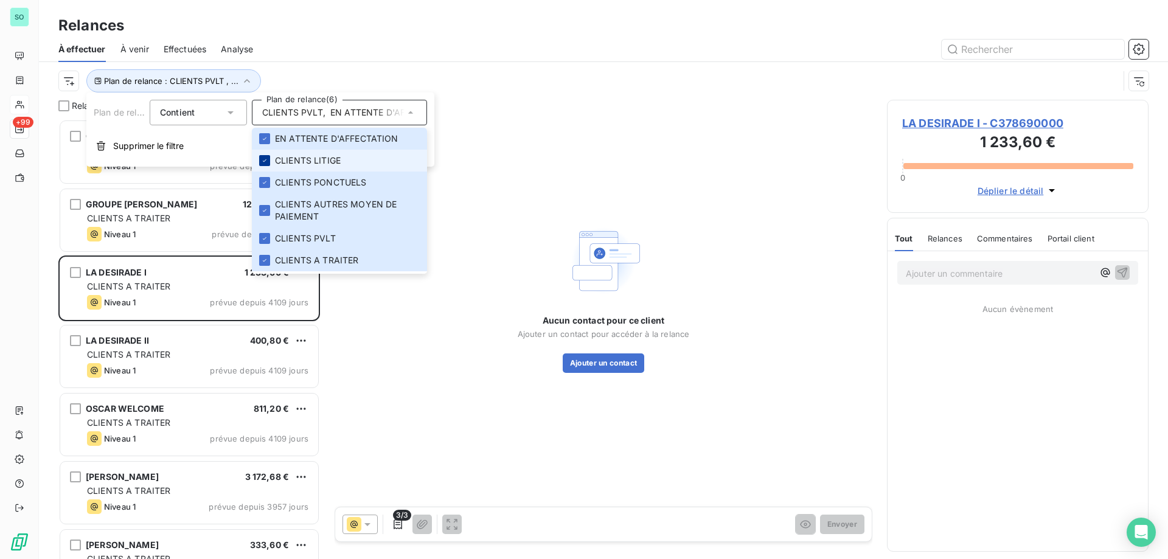
click at [263, 157] on icon at bounding box center [264, 160] width 7 height 7
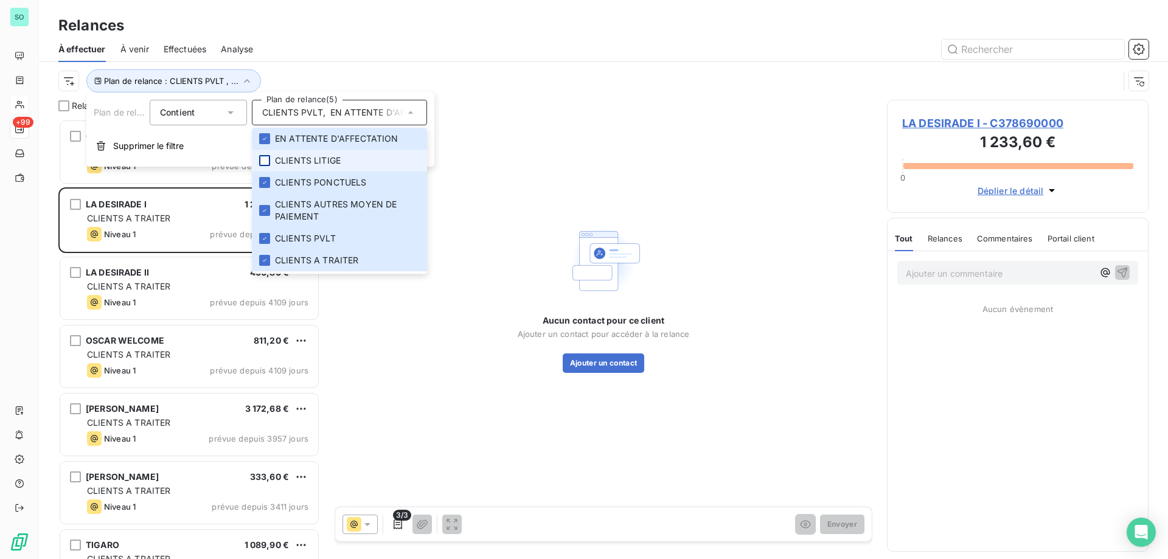
scroll to position [431, 253]
click at [264, 180] on icon at bounding box center [264, 182] width 7 height 7
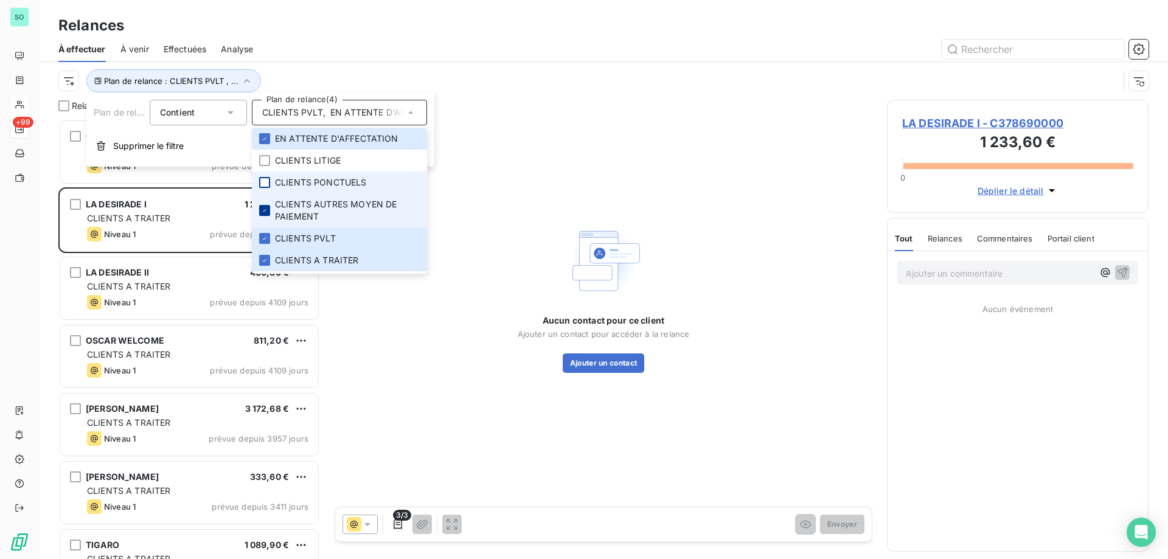
click at [263, 211] on icon at bounding box center [264, 210] width 7 height 7
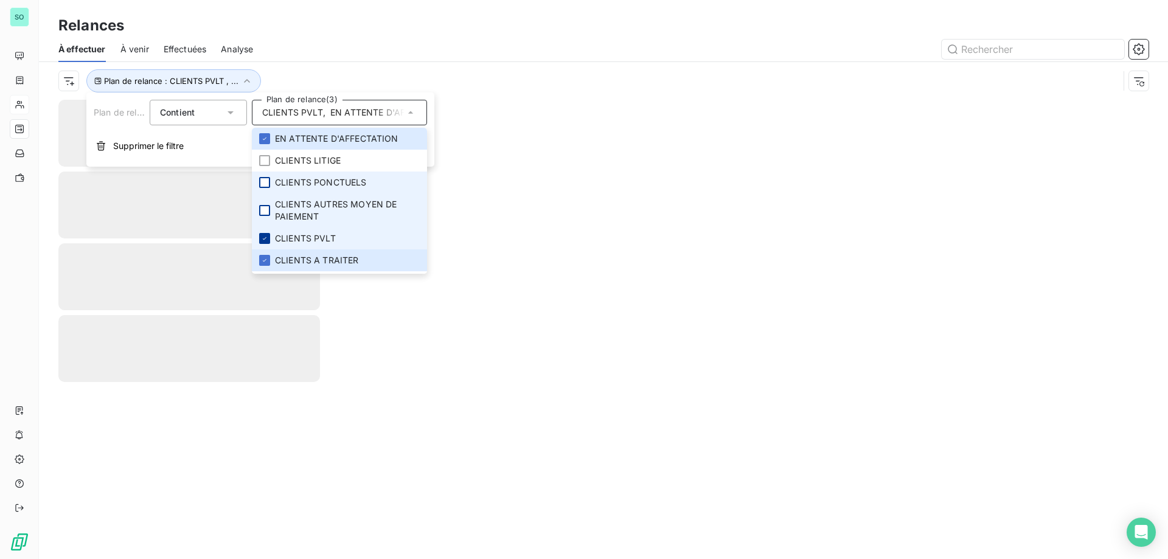
click at [265, 235] on icon at bounding box center [264, 238] width 7 height 7
click at [265, 262] on icon at bounding box center [264, 260] width 7 height 7
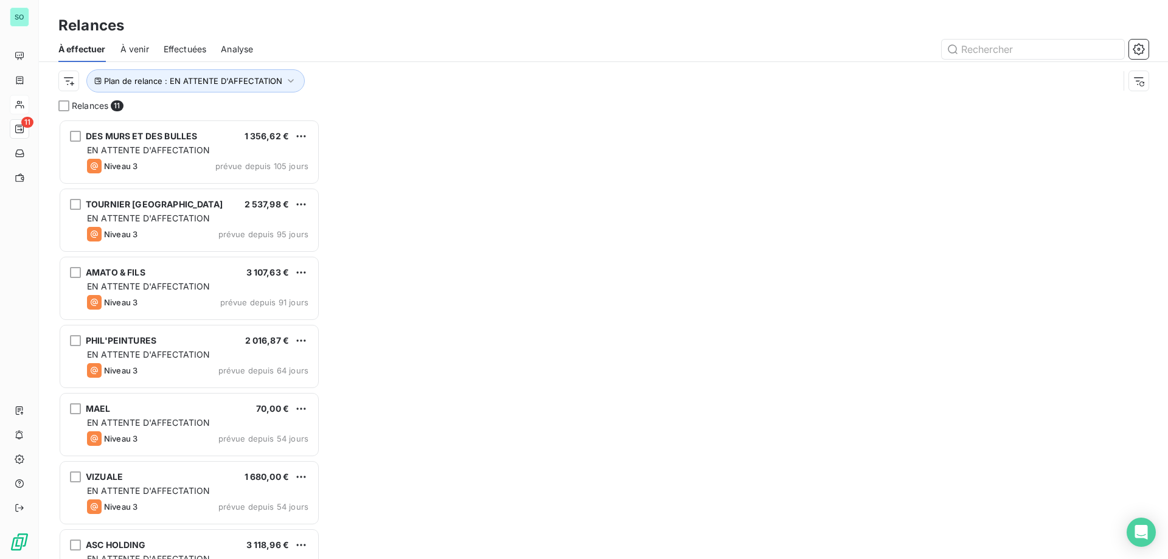
click at [287, 321] on div "AMATO & FILS 3 107,63 € EN ATTENTE D'AFFECTATION Niveau 3 prévue depuis 91 jours" at bounding box center [189, 290] width 262 height 68
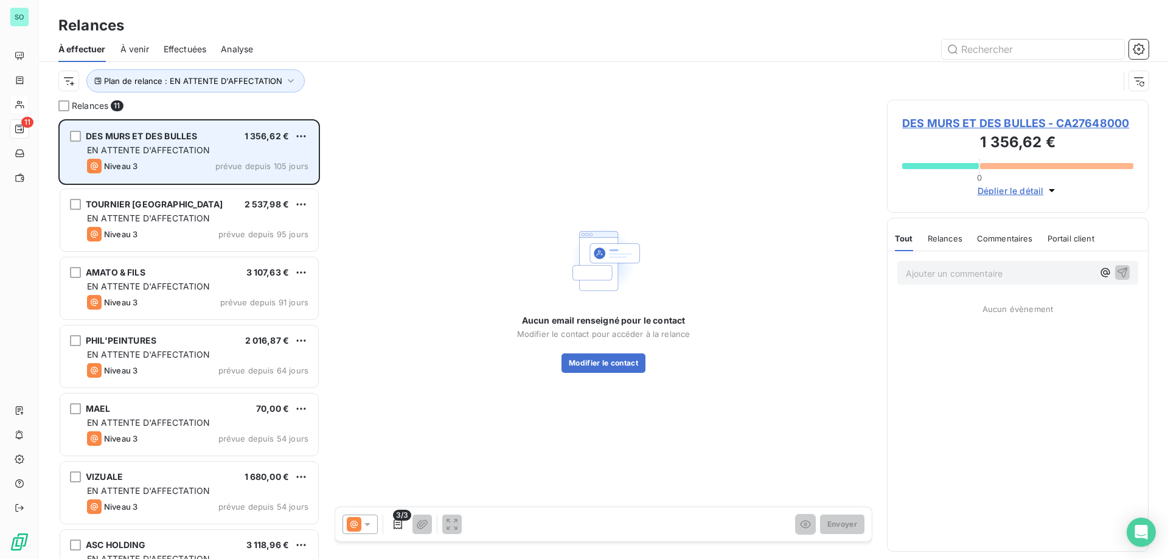
click at [215, 169] on div "Niveau 3 prévue depuis 105 jours" at bounding box center [197, 166] width 221 height 15
click at [222, 159] on div "Niveau 3 prévue depuis 105 jours" at bounding box center [197, 166] width 221 height 15
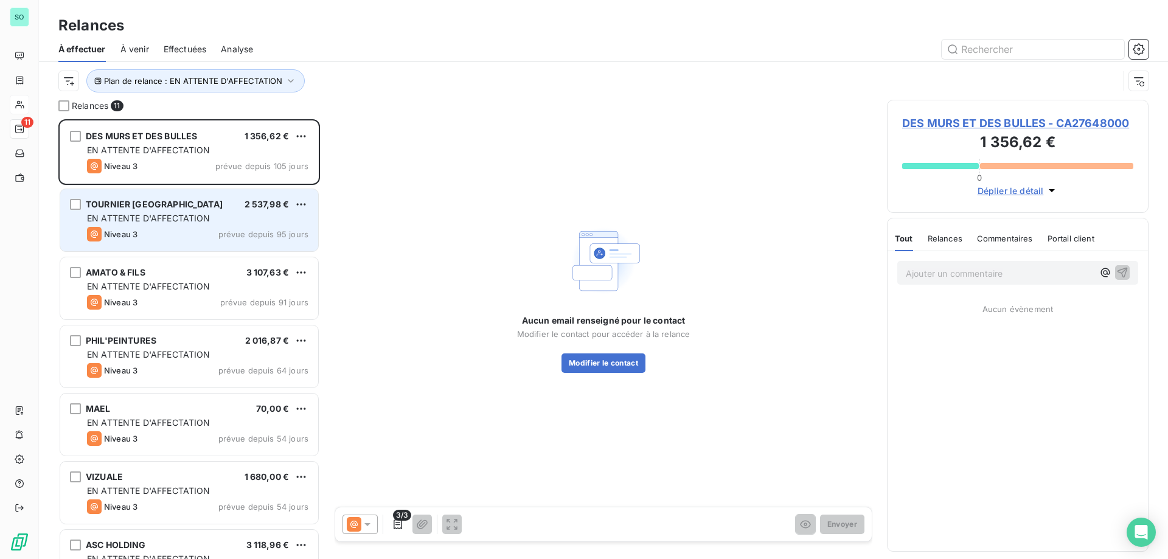
click at [218, 226] on div "TOURNIER AVEYRON 2 537,98 € EN ATTENTE D'AFFECTATION Niveau 3 prévue depuis 95 …" at bounding box center [189, 220] width 258 height 62
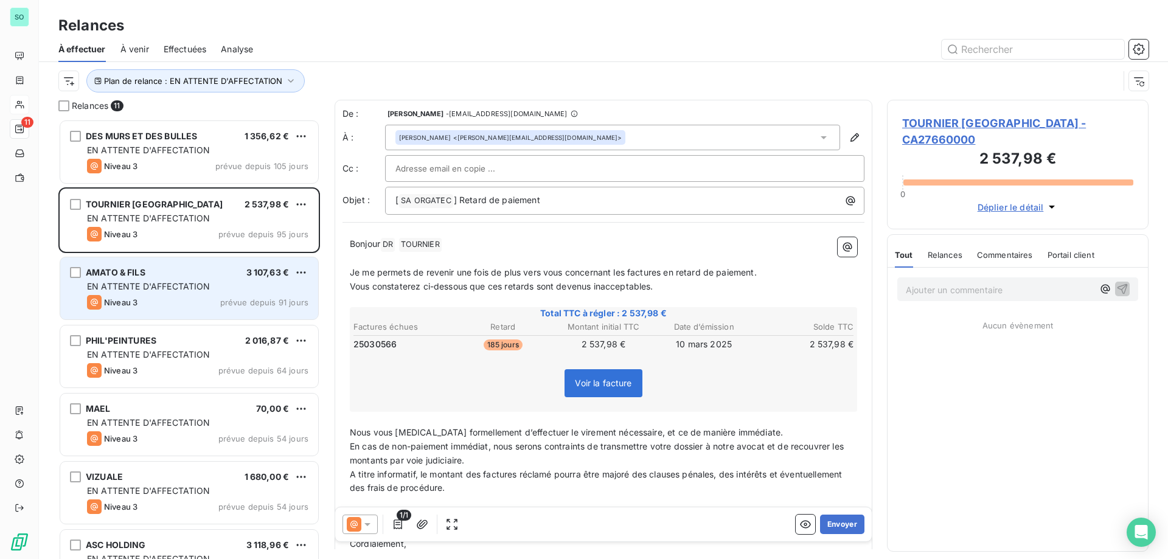
click at [193, 277] on div "AMATO & FILS 3 107,63 €" at bounding box center [197, 272] width 221 height 11
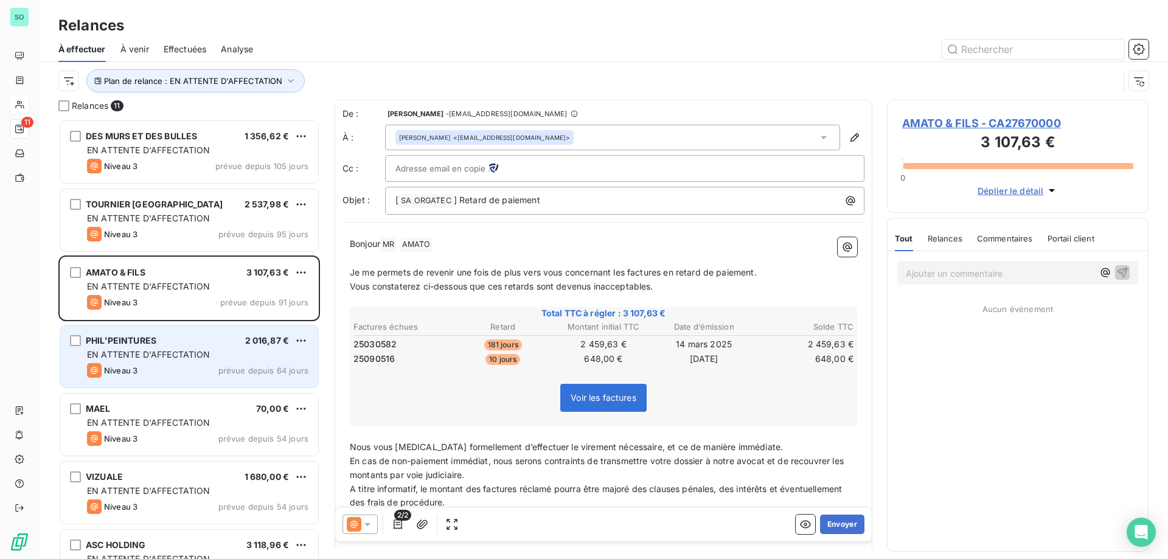
click at [187, 353] on span "EN ATTENTE D'AFFECTATION" at bounding box center [149, 354] width 124 height 10
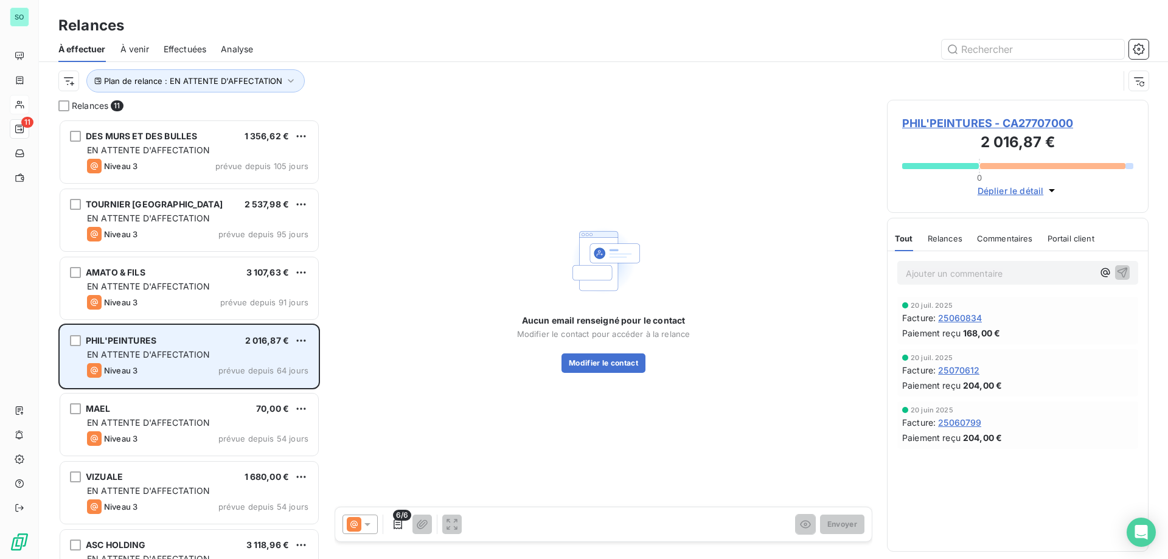
click at [211, 355] on div "EN ATTENTE D'AFFECTATION" at bounding box center [197, 355] width 221 height 12
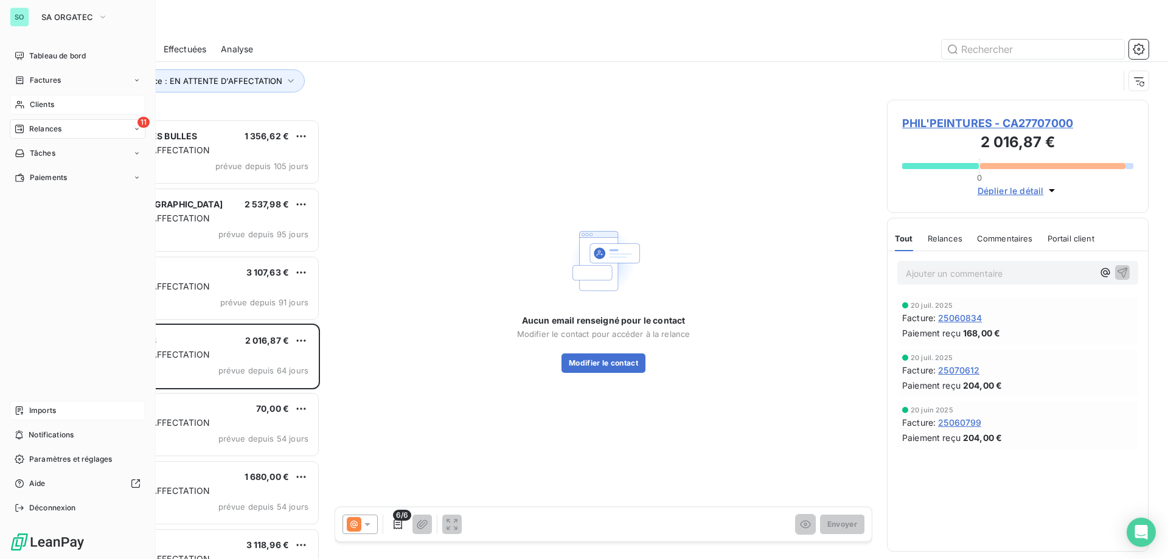
click at [60, 411] on div "Imports" at bounding box center [78, 410] width 136 height 19
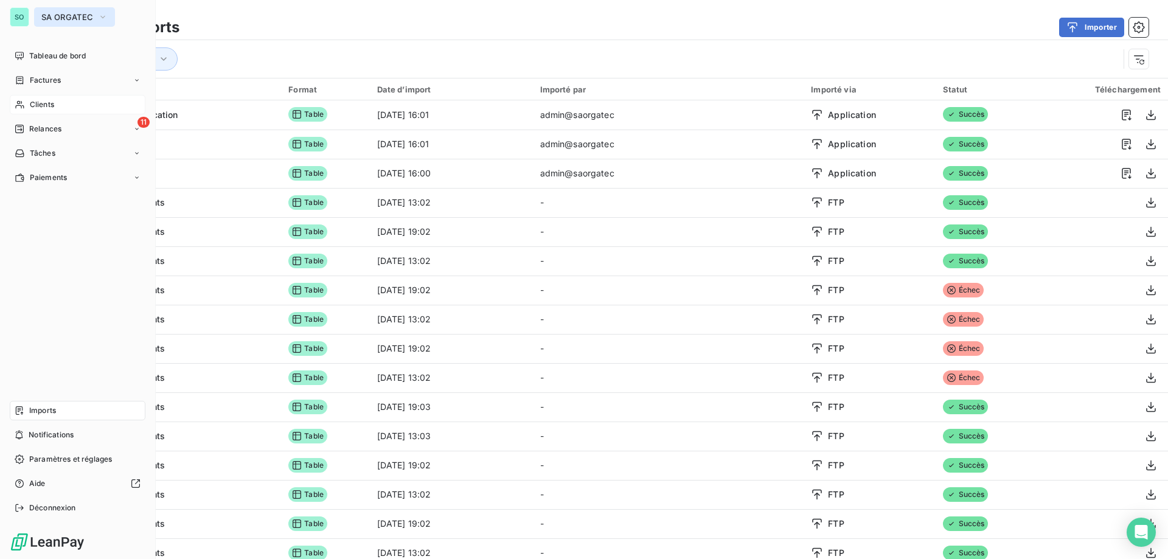
click at [60, 17] on span "SA ORGATEC" at bounding box center [67, 17] width 52 height 10
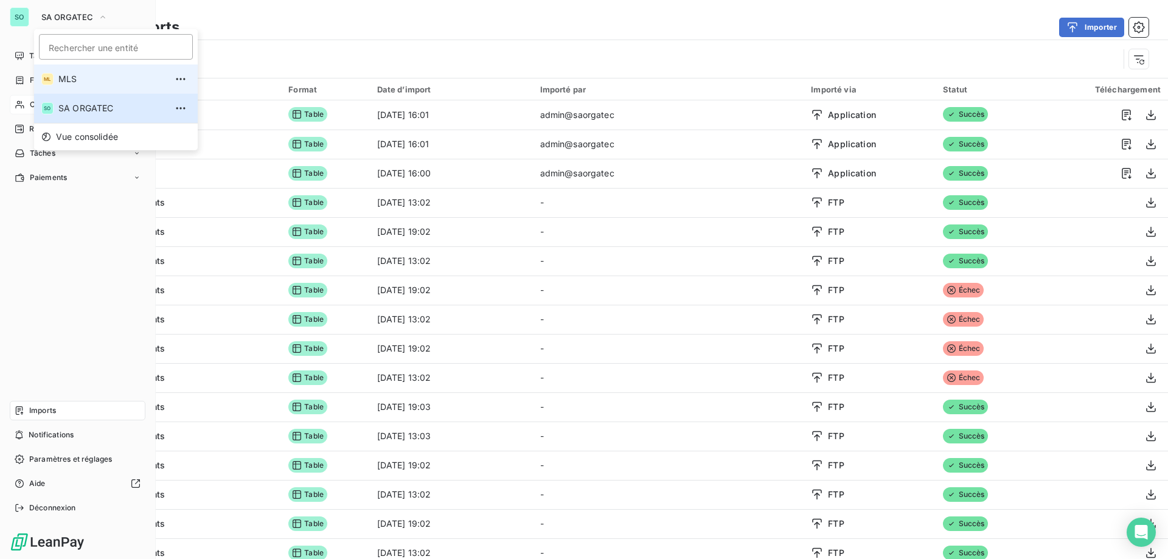
click at [74, 78] on span "MLS" at bounding box center [112, 79] width 108 height 12
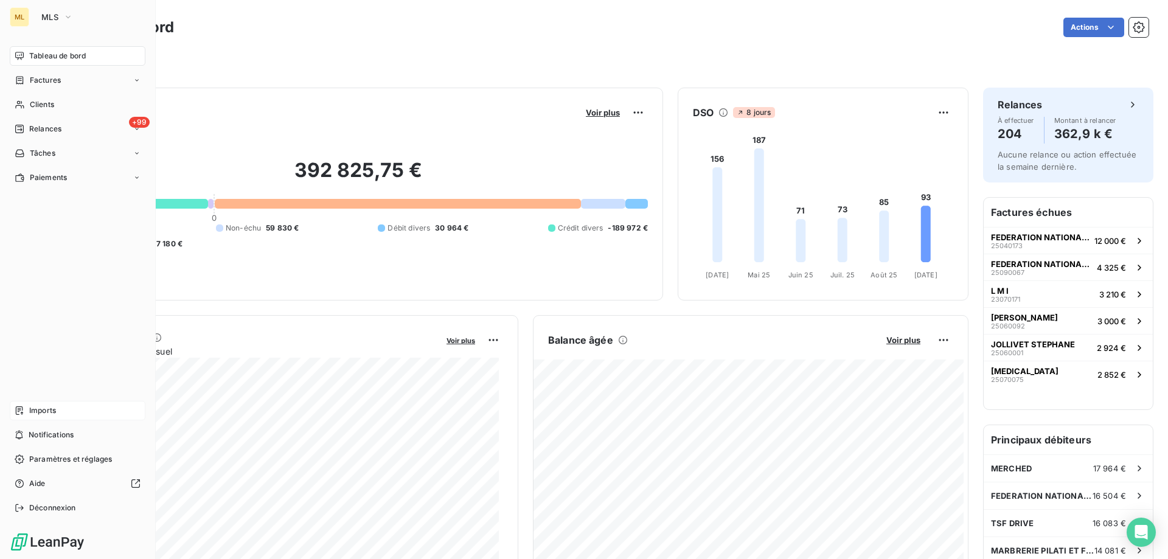
click at [52, 414] on span "Imports" at bounding box center [42, 410] width 27 height 11
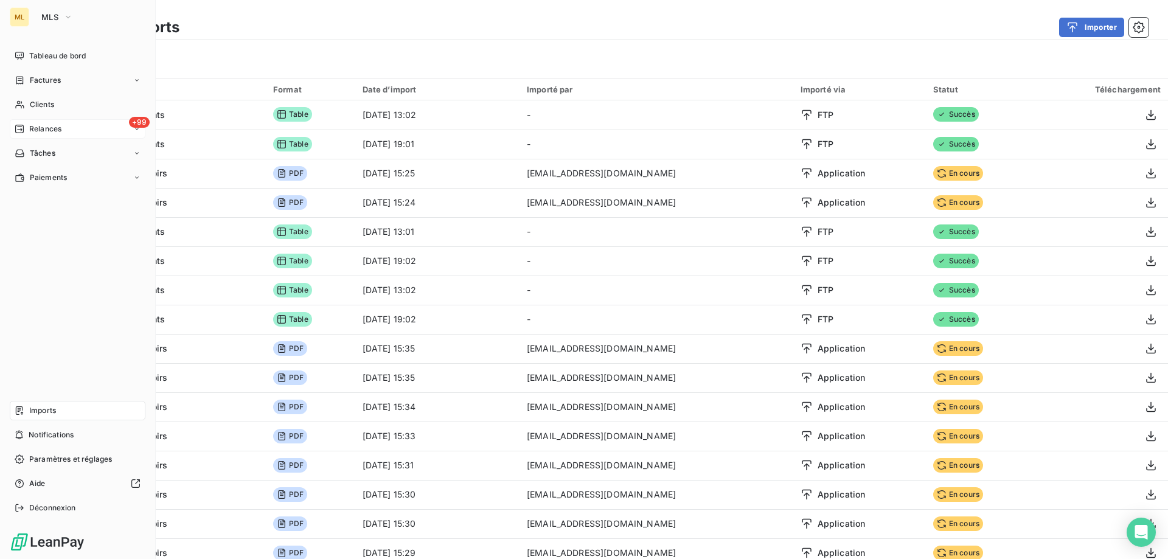
click at [38, 127] on span "Relances" at bounding box center [45, 129] width 32 height 11
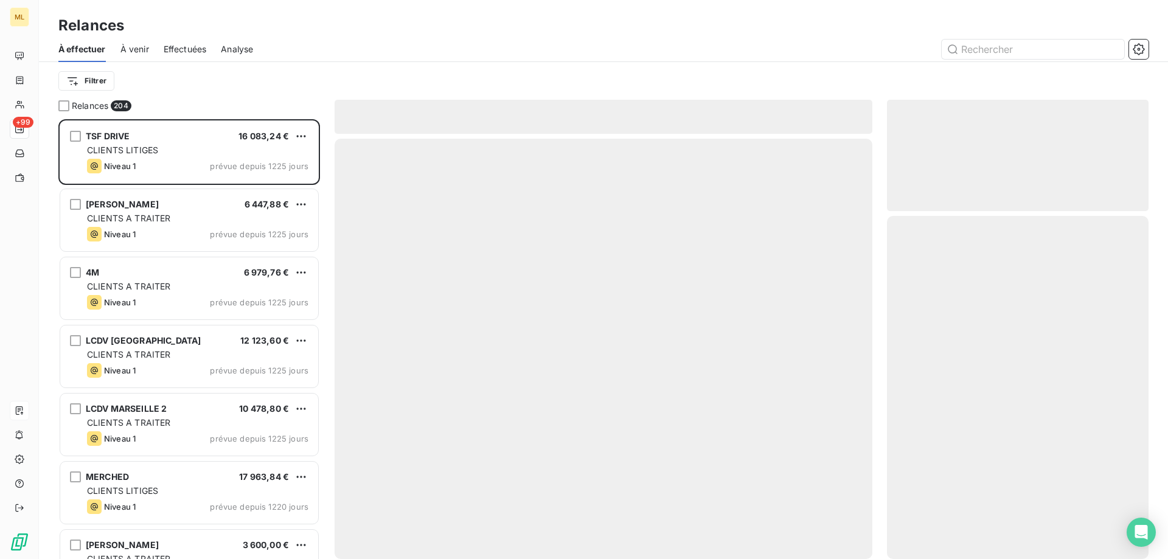
scroll to position [431, 253]
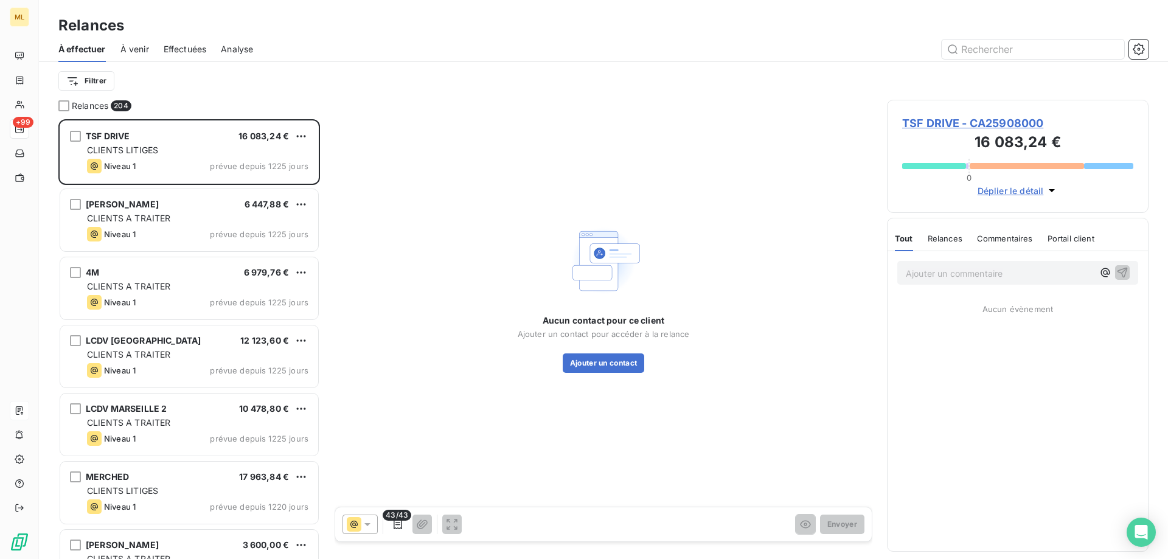
click at [181, 46] on span "Effectuées" at bounding box center [185, 49] width 43 height 12
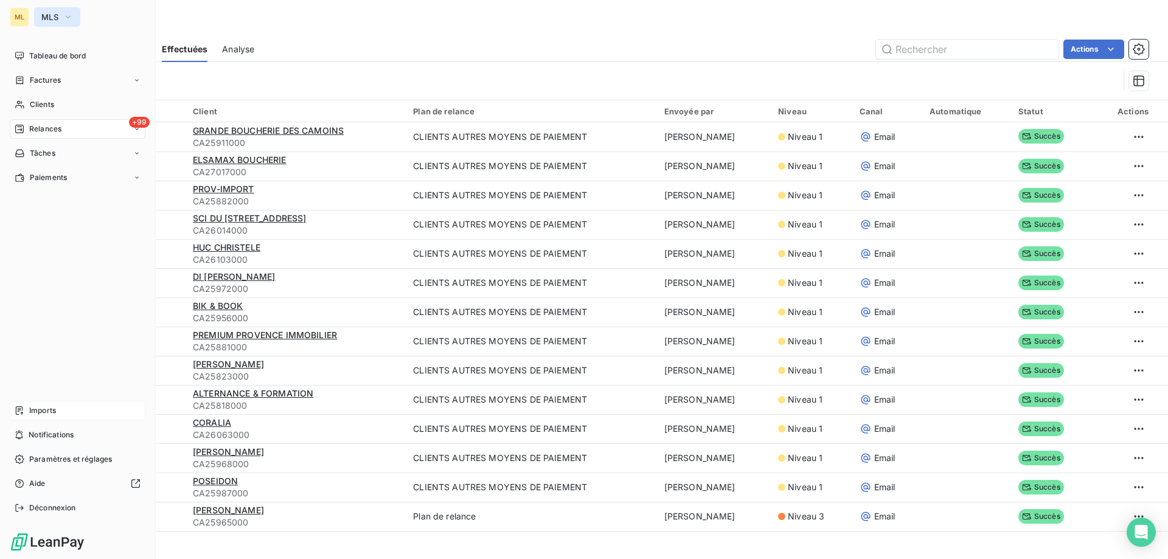
click at [56, 17] on span "MLS" at bounding box center [49, 17] width 17 height 10
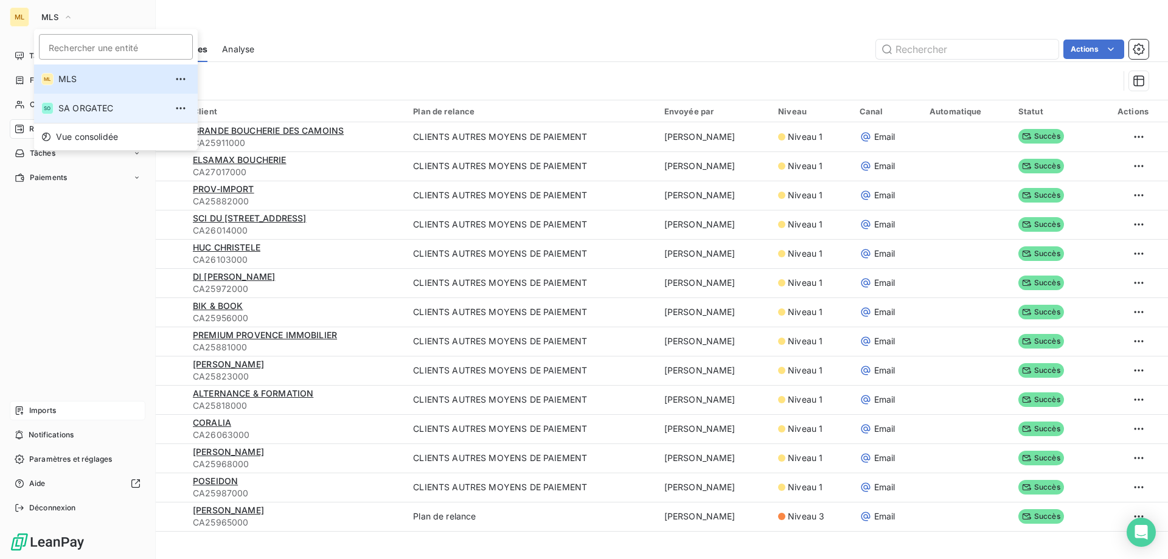
click at [66, 102] on li "SO SA ORGATEC" at bounding box center [116, 108] width 164 height 29
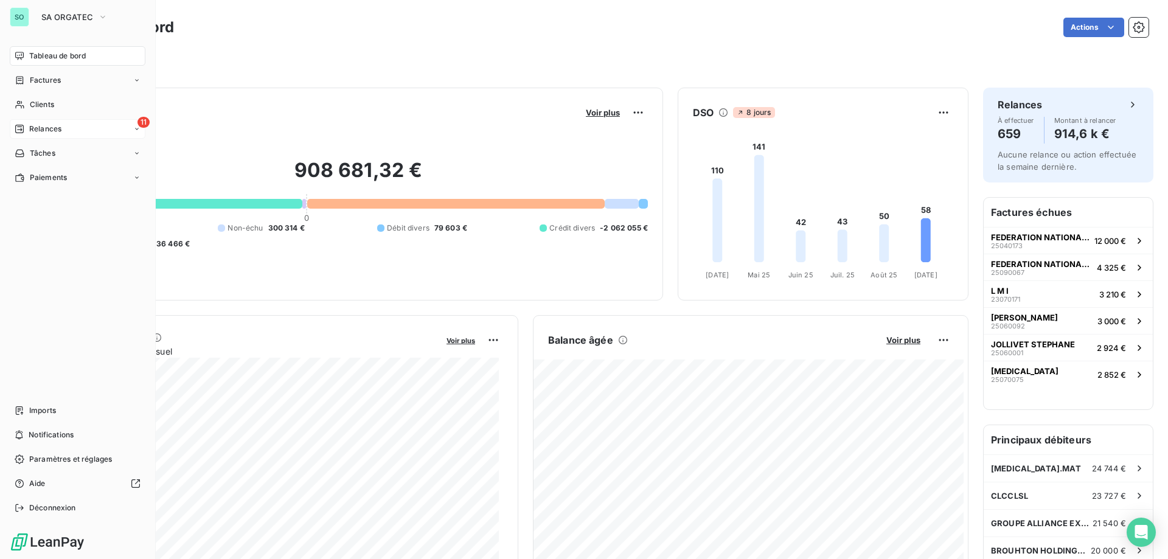
click at [47, 131] on span "Relances" at bounding box center [45, 129] width 32 height 11
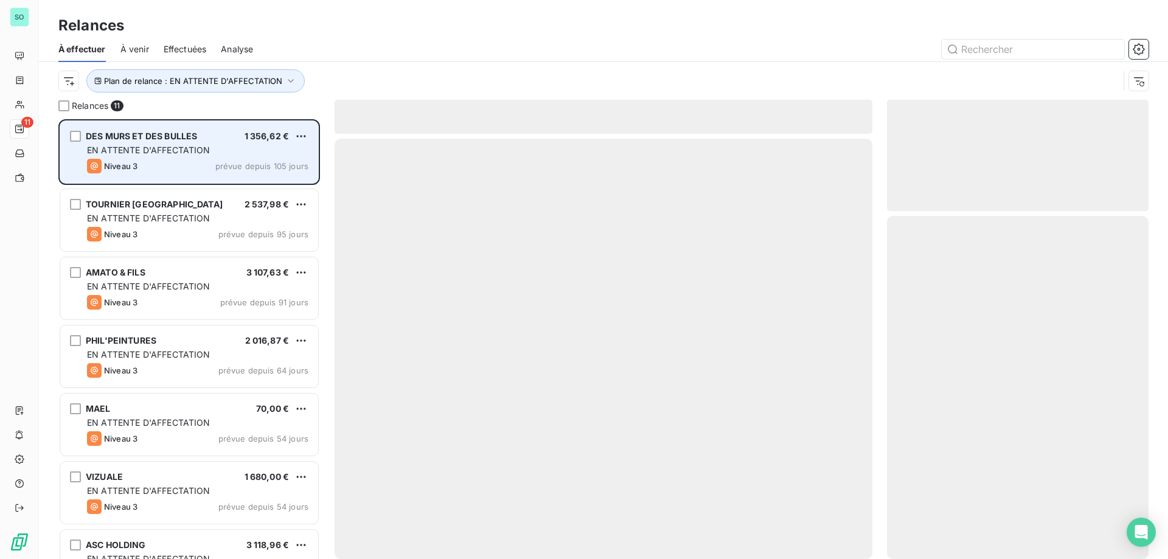
scroll to position [431, 253]
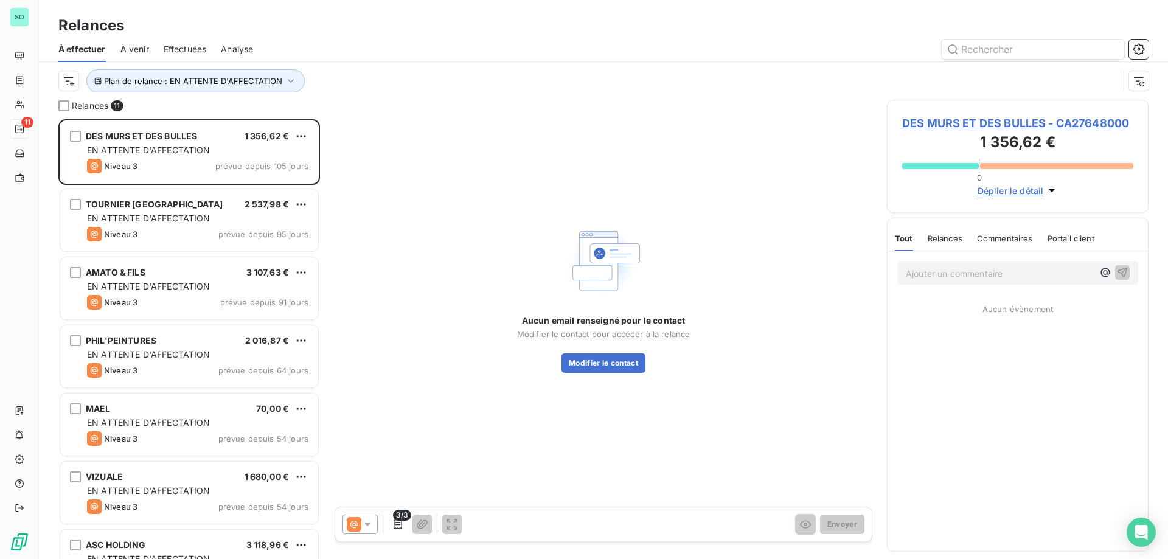
click at [201, 52] on span "Effectuées" at bounding box center [185, 49] width 43 height 12
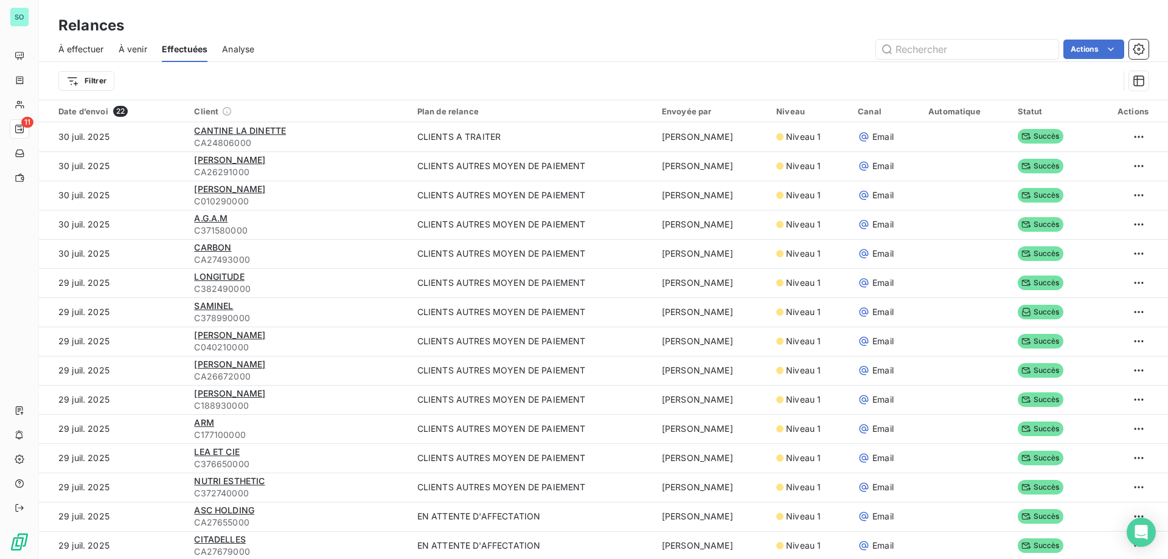
scroll to position [61, 0]
